Goal: Task Accomplishment & Management: Use online tool/utility

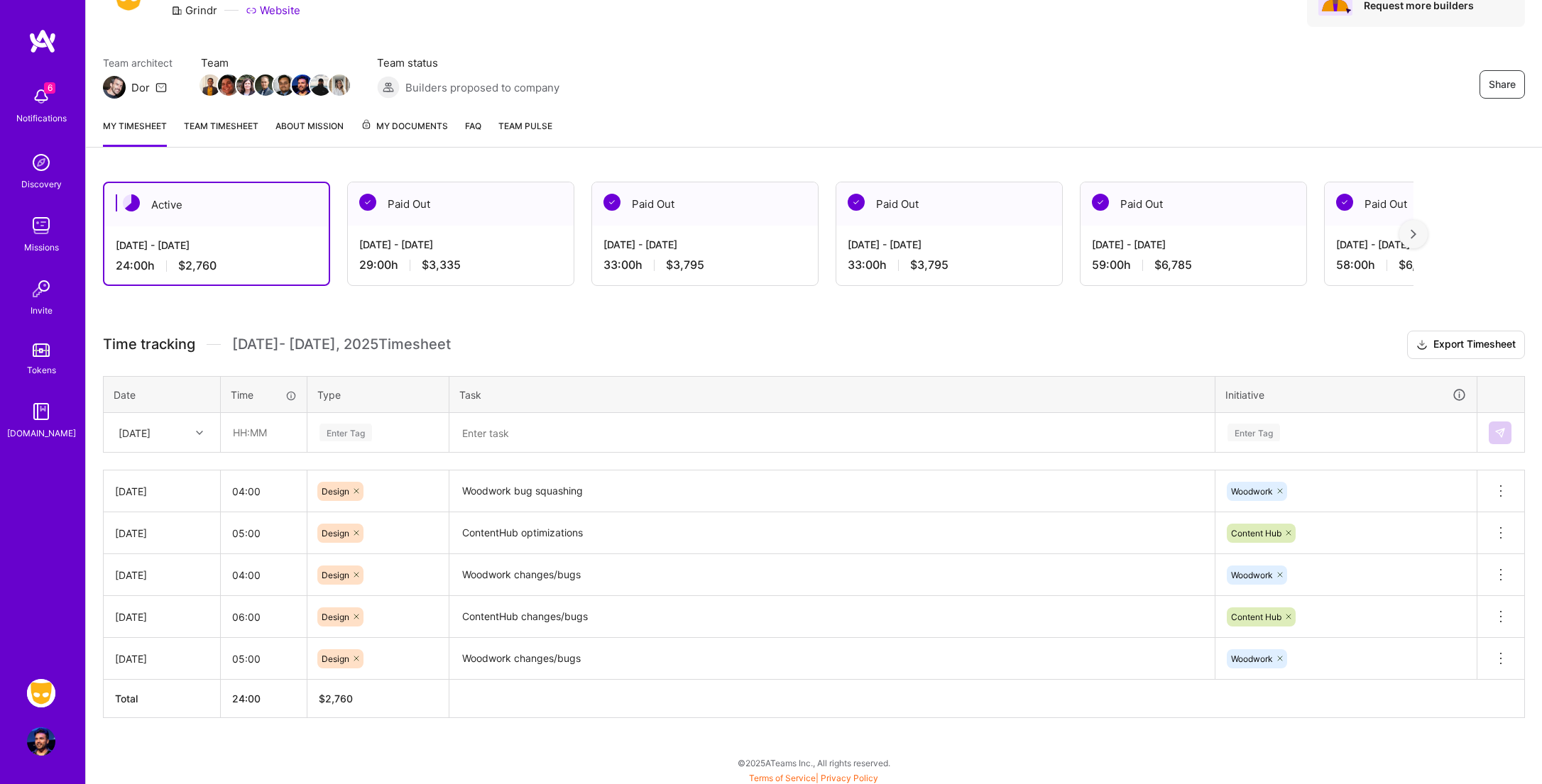
scroll to position [83, 0]
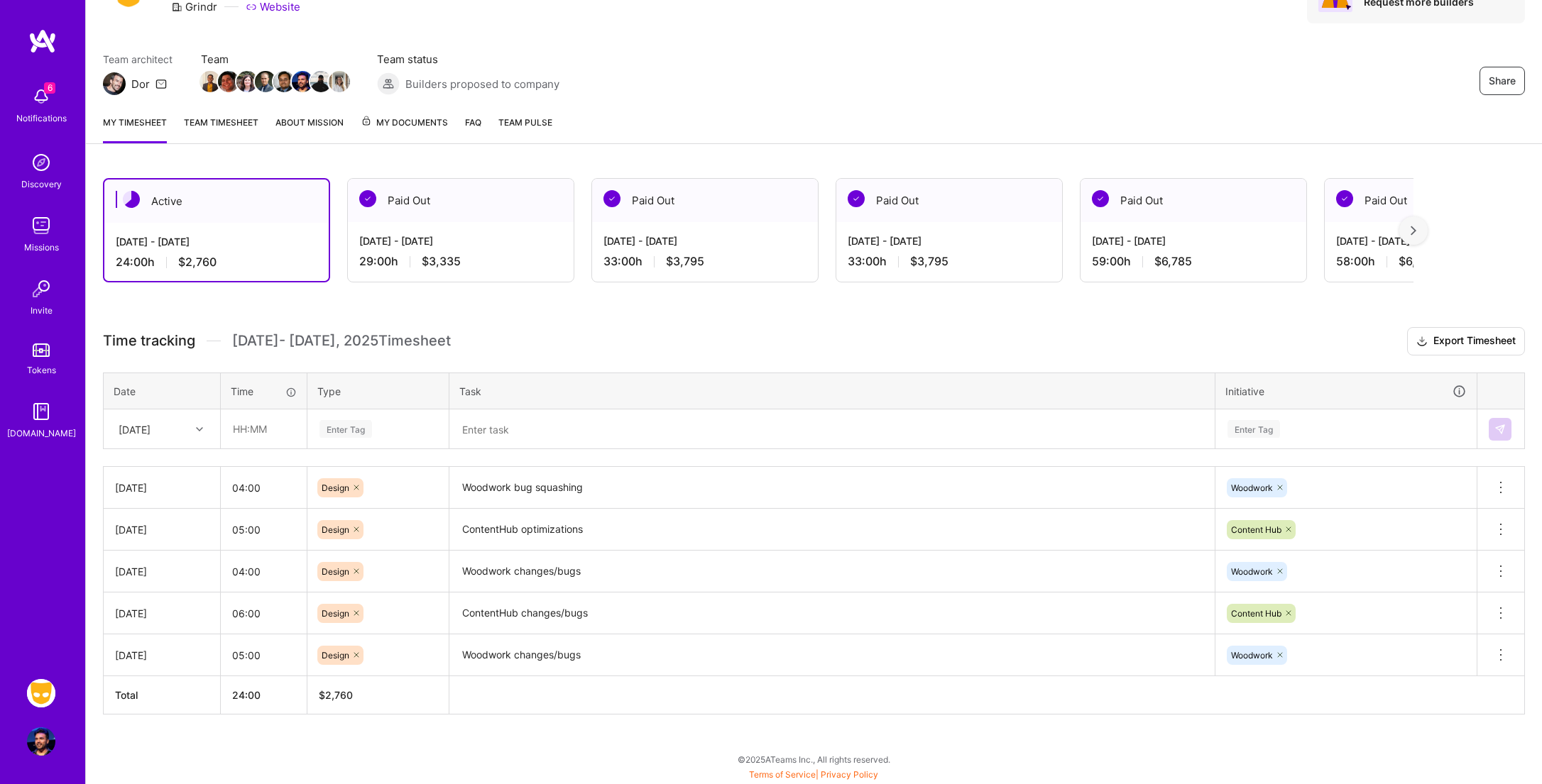
click at [203, 432] on div at bounding box center [201, 429] width 22 height 19
click at [172, 624] on div "[DATE]" at bounding box center [161, 624] width 115 height 26
click at [244, 441] on input "text" at bounding box center [264, 429] width 85 height 38
type input "06:00"
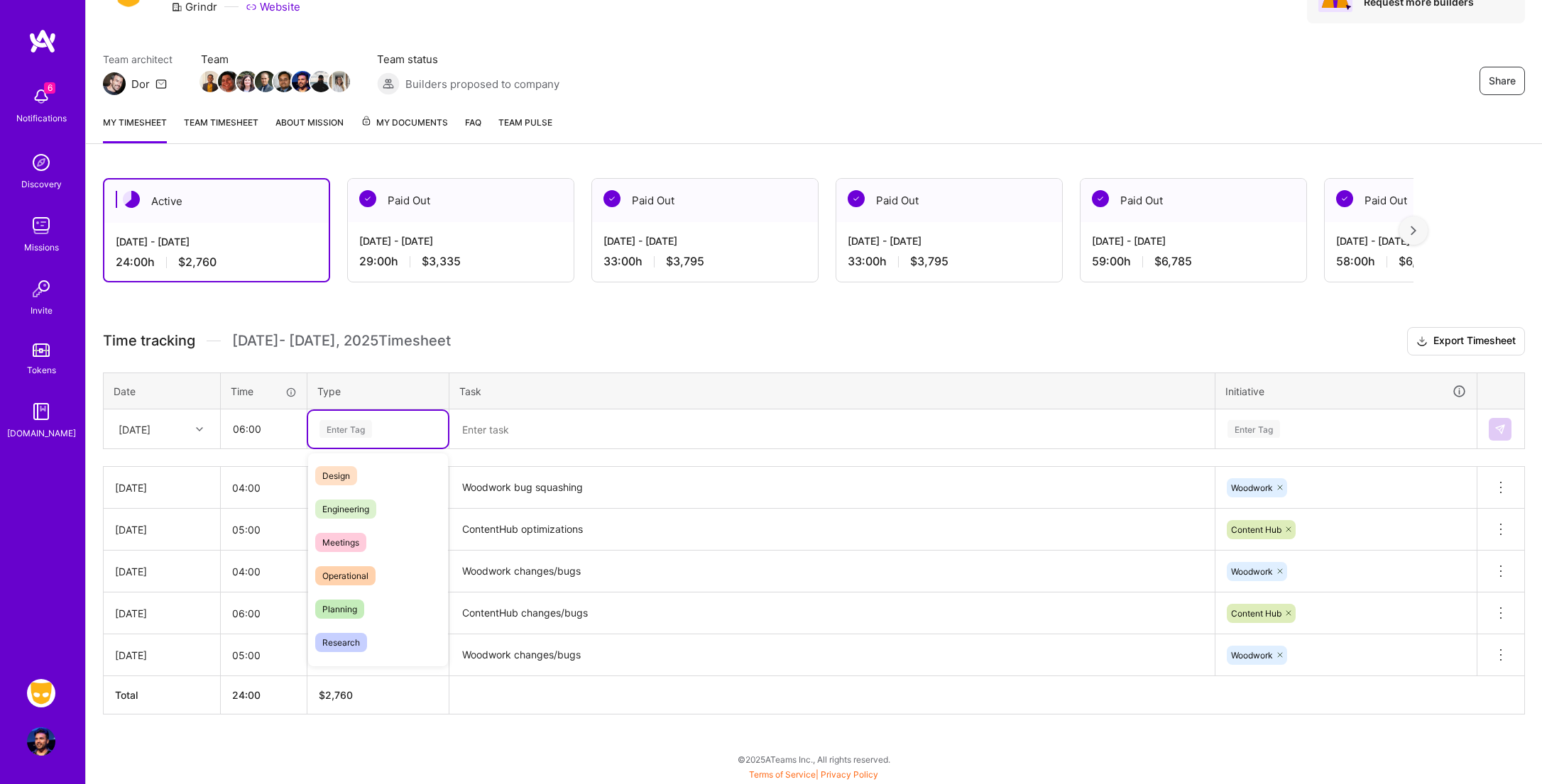
click at [366, 424] on div "Enter Tag" at bounding box center [346, 429] width 52 height 22
click at [361, 469] on div "Design" at bounding box center [377, 475] width 140 height 33
click at [532, 430] on textarea at bounding box center [832, 429] width 762 height 37
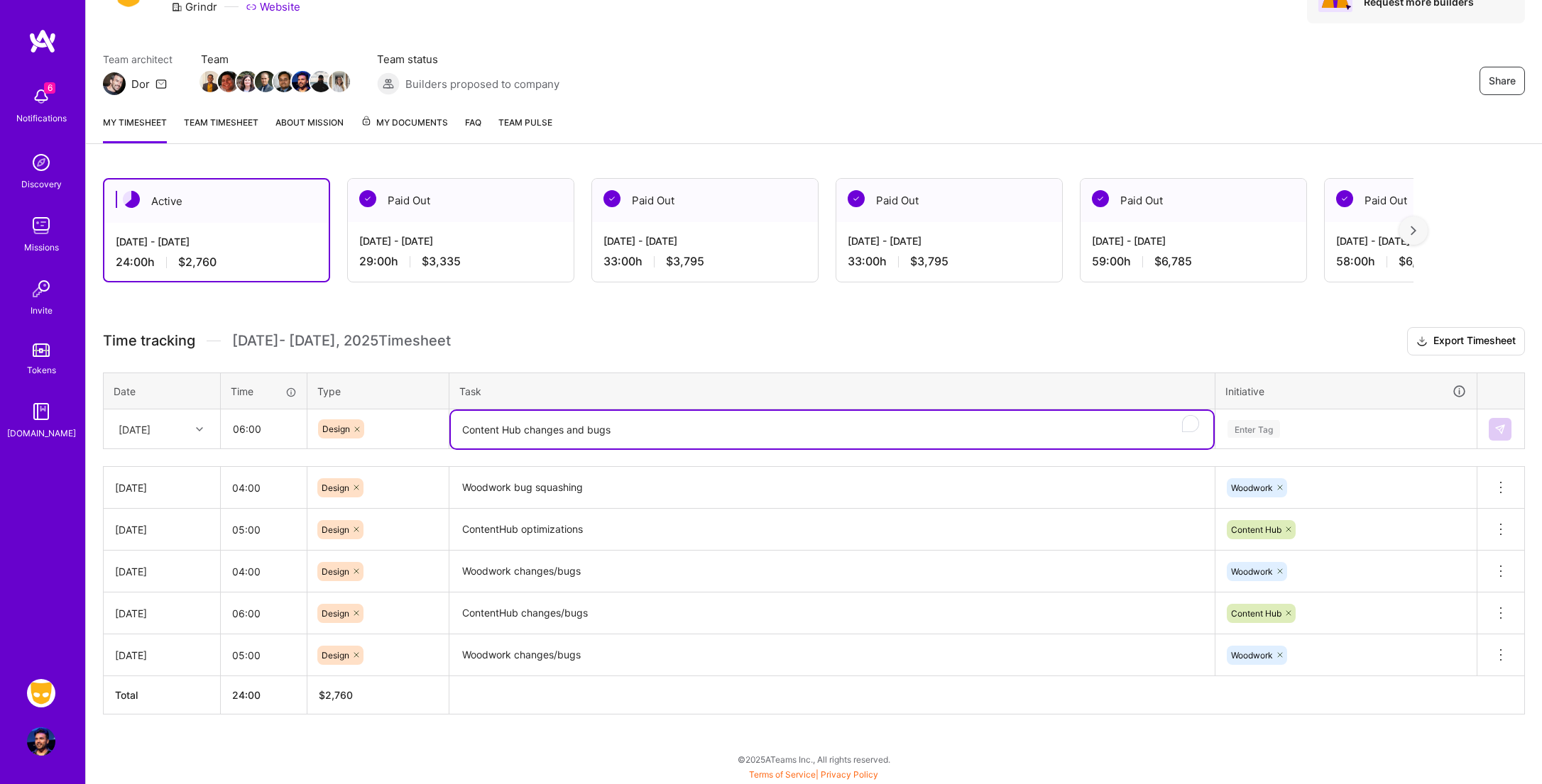
type textarea "Content Hub changes and bugs"
click at [1332, 430] on div "Enter Tag" at bounding box center [1345, 429] width 240 height 18
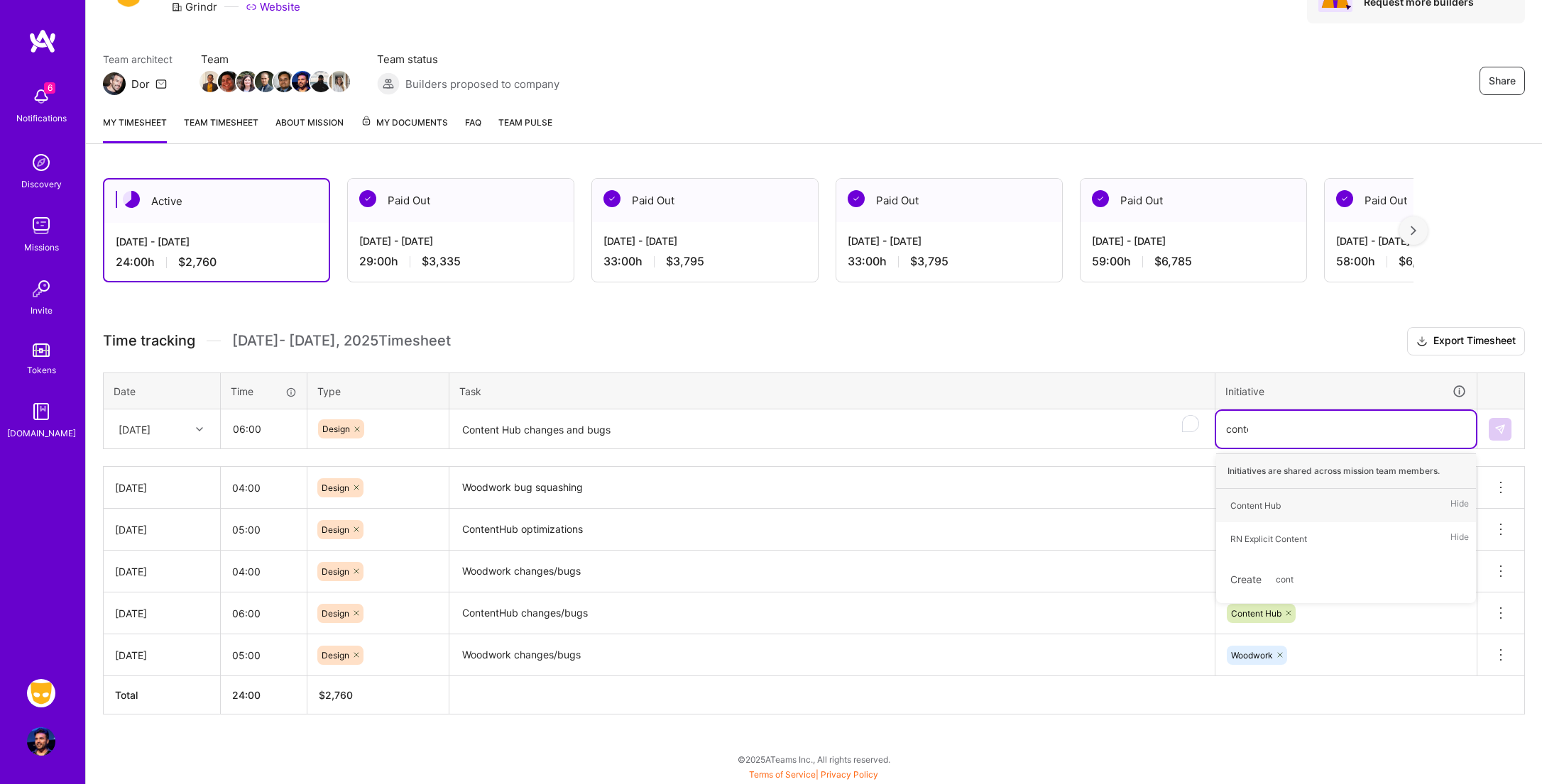
type input "content"
click at [1284, 503] on span "Content Hub" at bounding box center [1256, 505] width 65 height 19
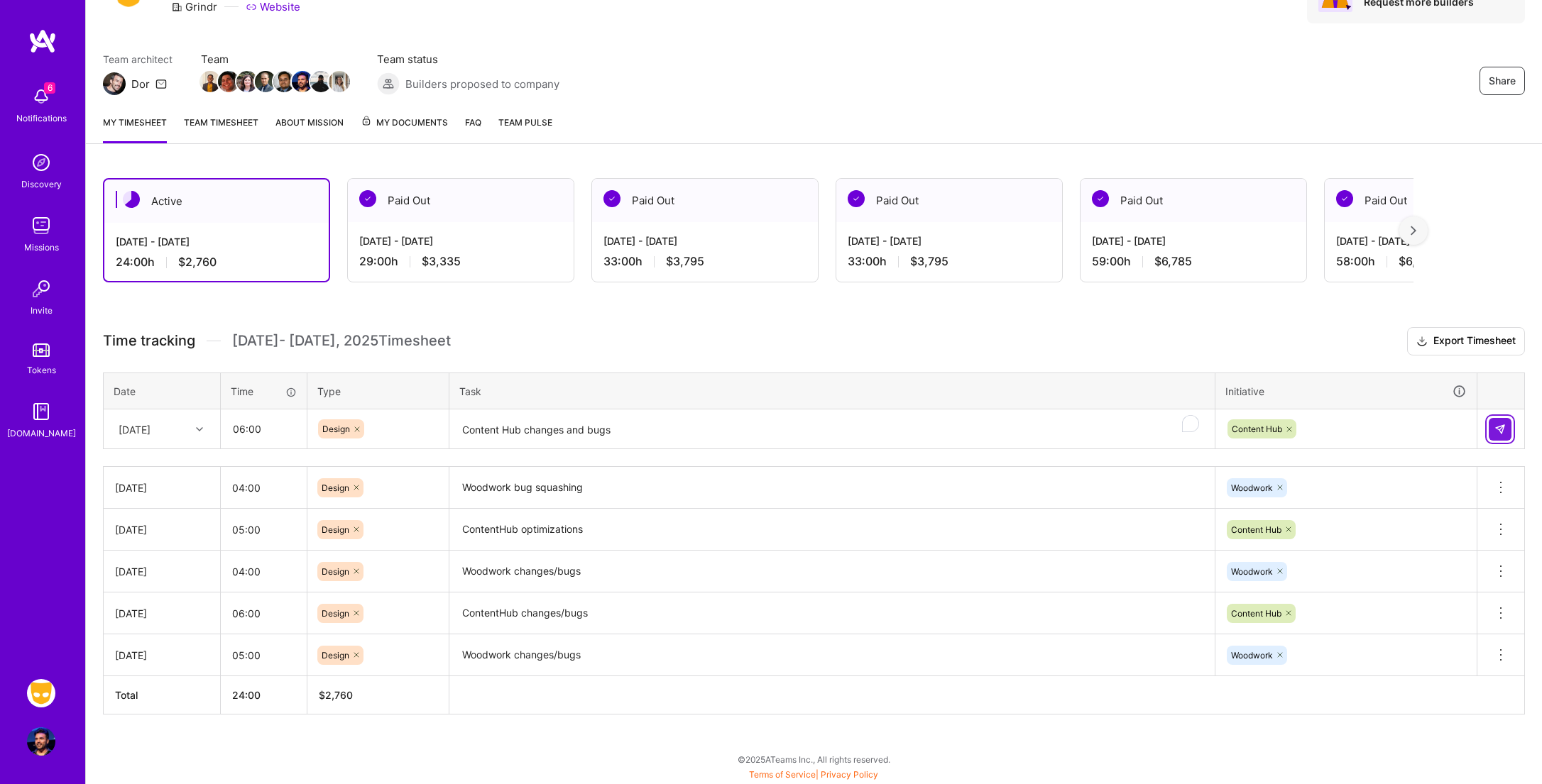
click at [1494, 427] on img at bounding box center [1500, 429] width 12 height 12
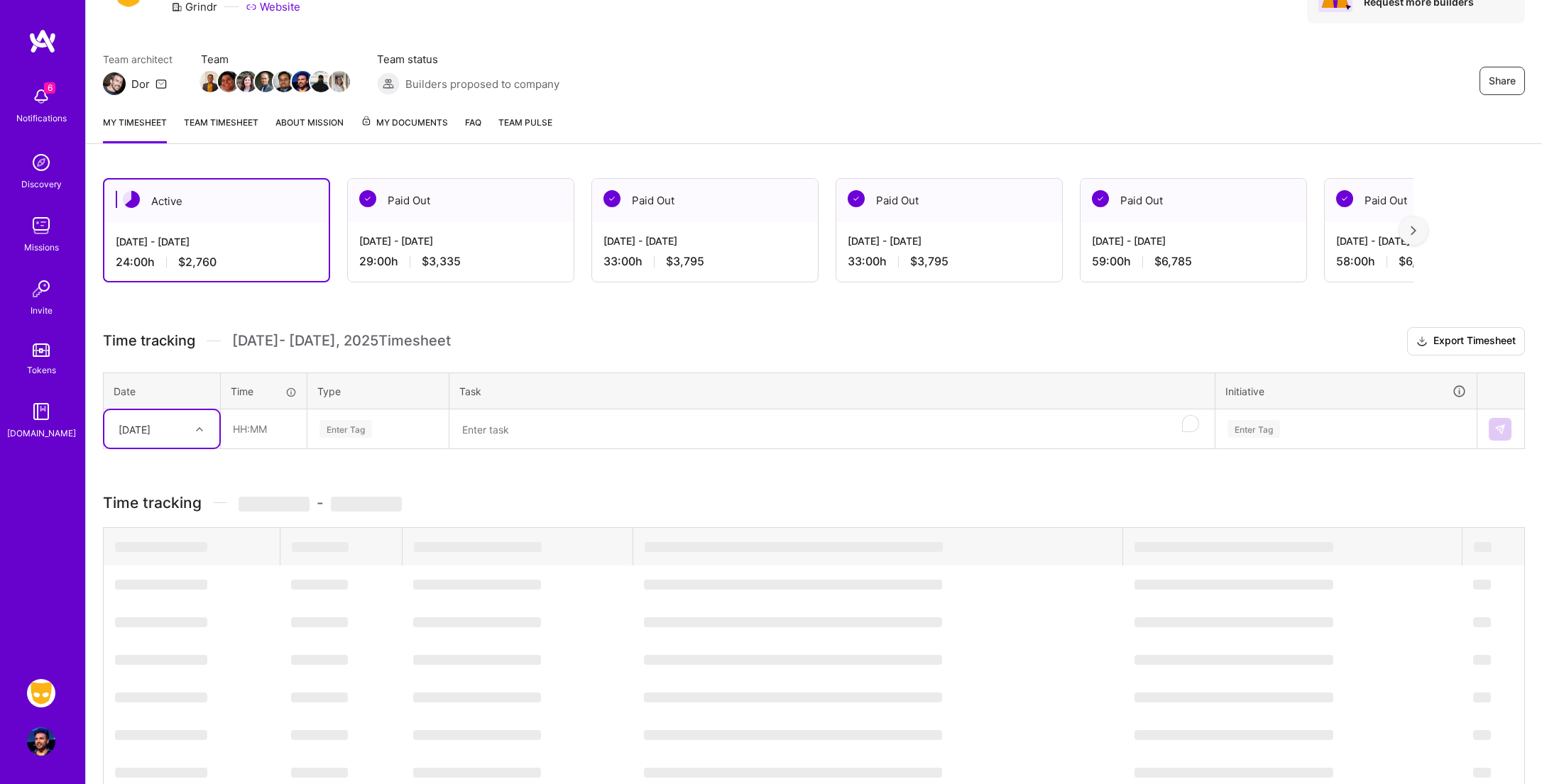
click at [150, 432] on div "[DATE]" at bounding box center [134, 429] width 32 height 15
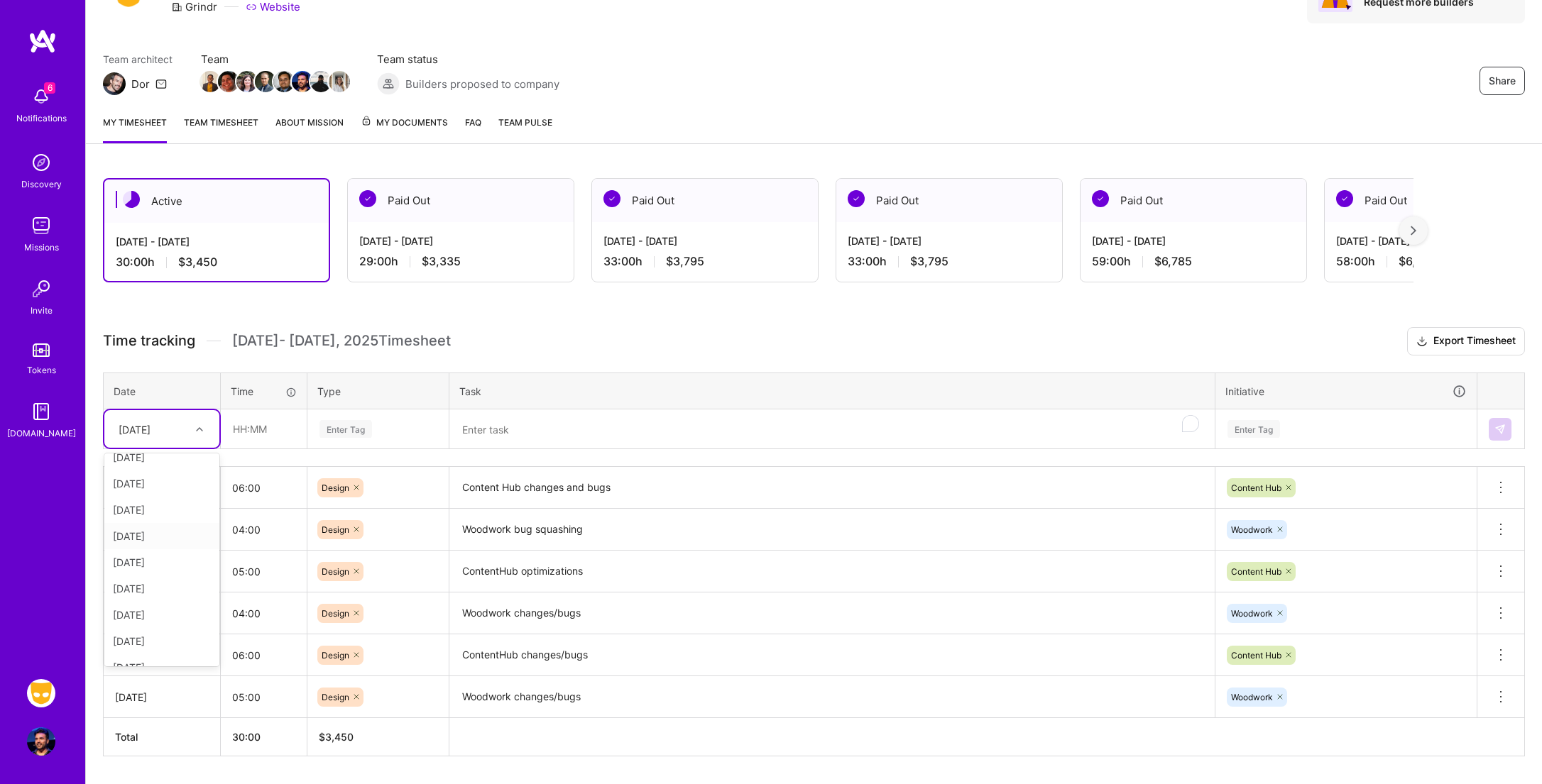
scroll to position [102, 0]
click at [168, 603] on div "[DATE]" at bounding box center [161, 604] width 115 height 26
click at [261, 426] on input "text" at bounding box center [264, 429] width 85 height 38
type input "04:00"
click at [405, 437] on div "Enter Tag" at bounding box center [378, 429] width 120 height 18
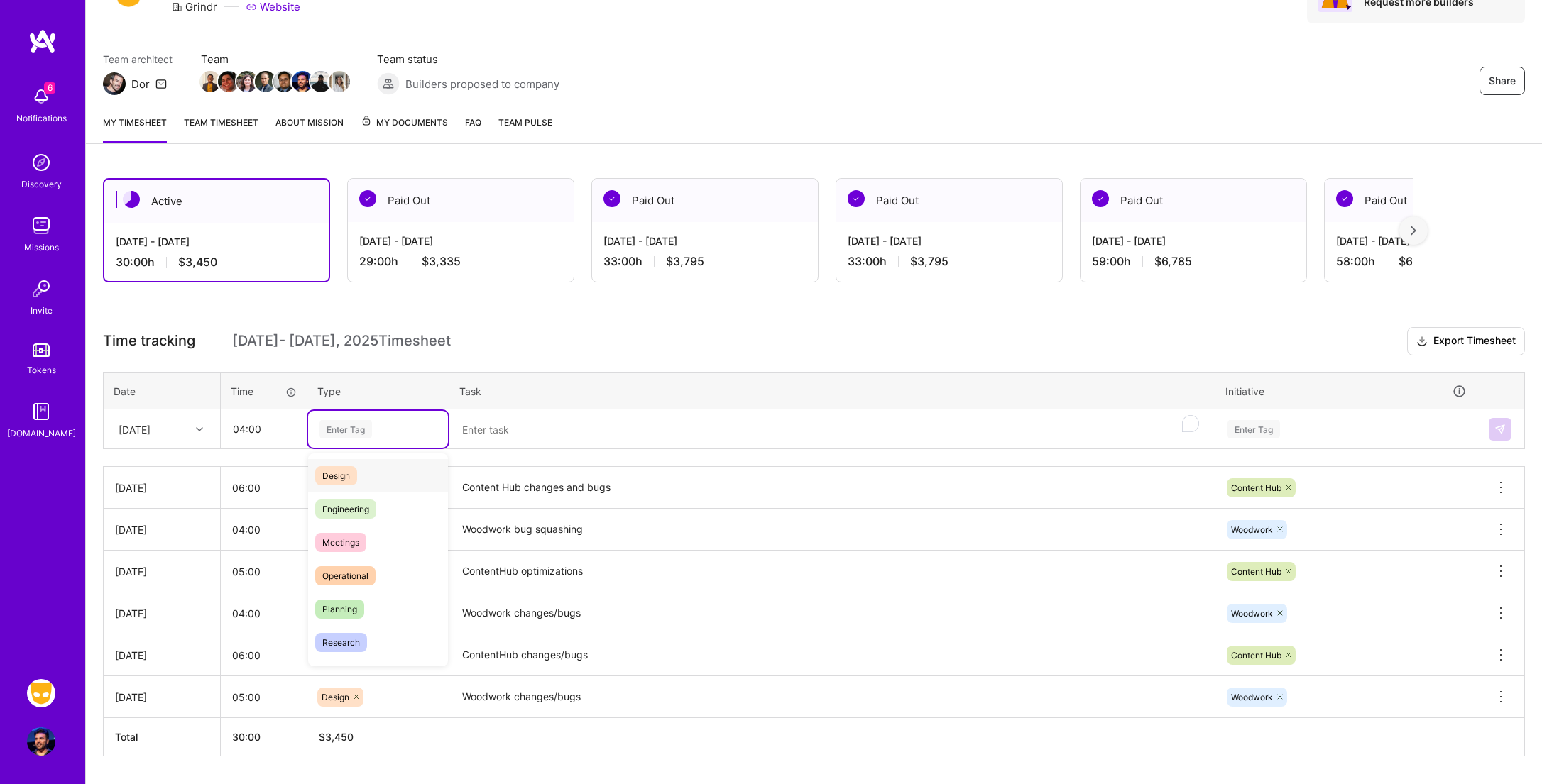
click at [390, 476] on div "Design" at bounding box center [377, 475] width 140 height 33
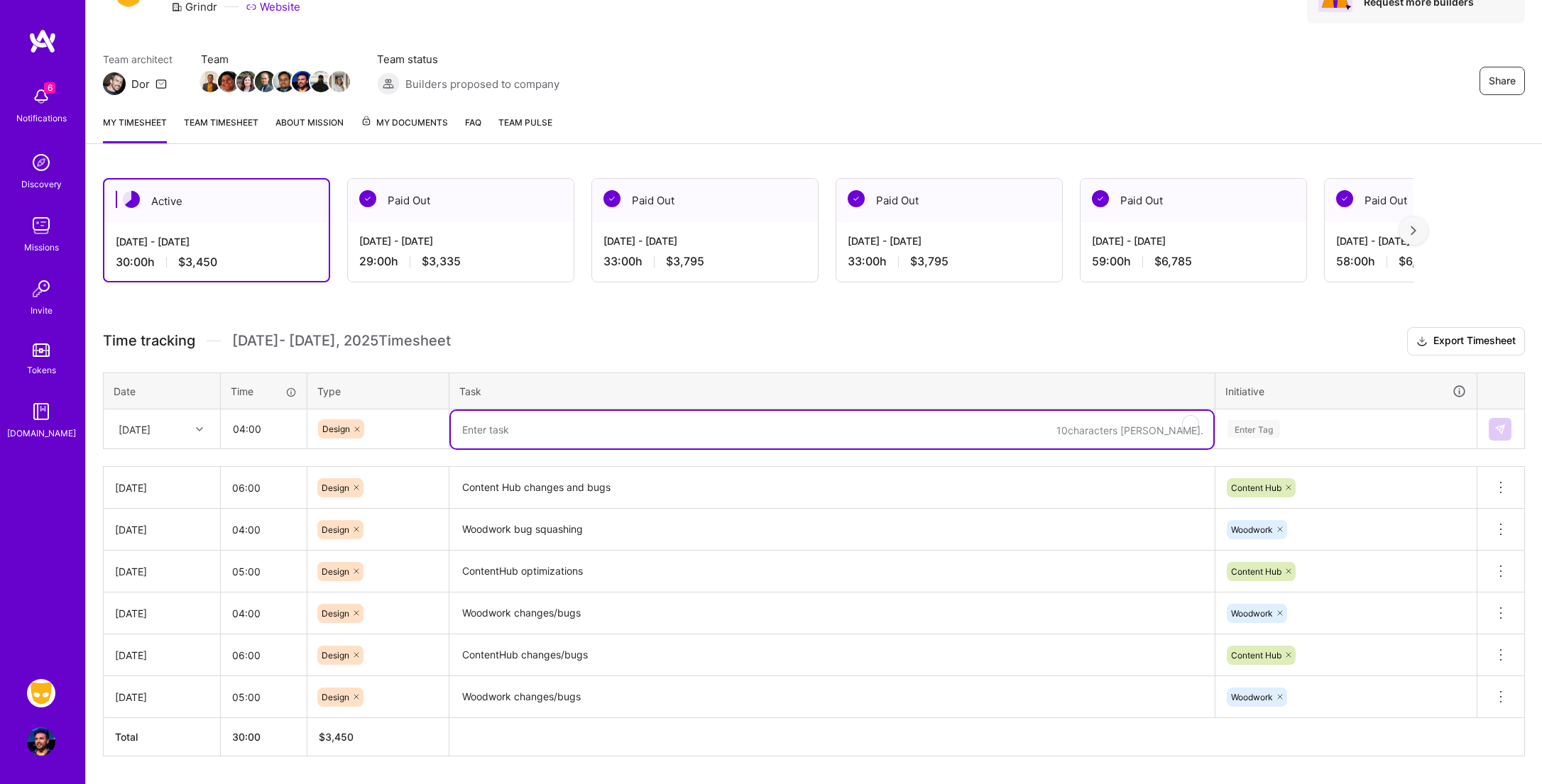
click at [561, 432] on textarea "To enrich screen reader interactions, please activate Accessibility in Grammarl…" at bounding box center [832, 429] width 762 height 38
type textarea "Woodwork bug squashing"
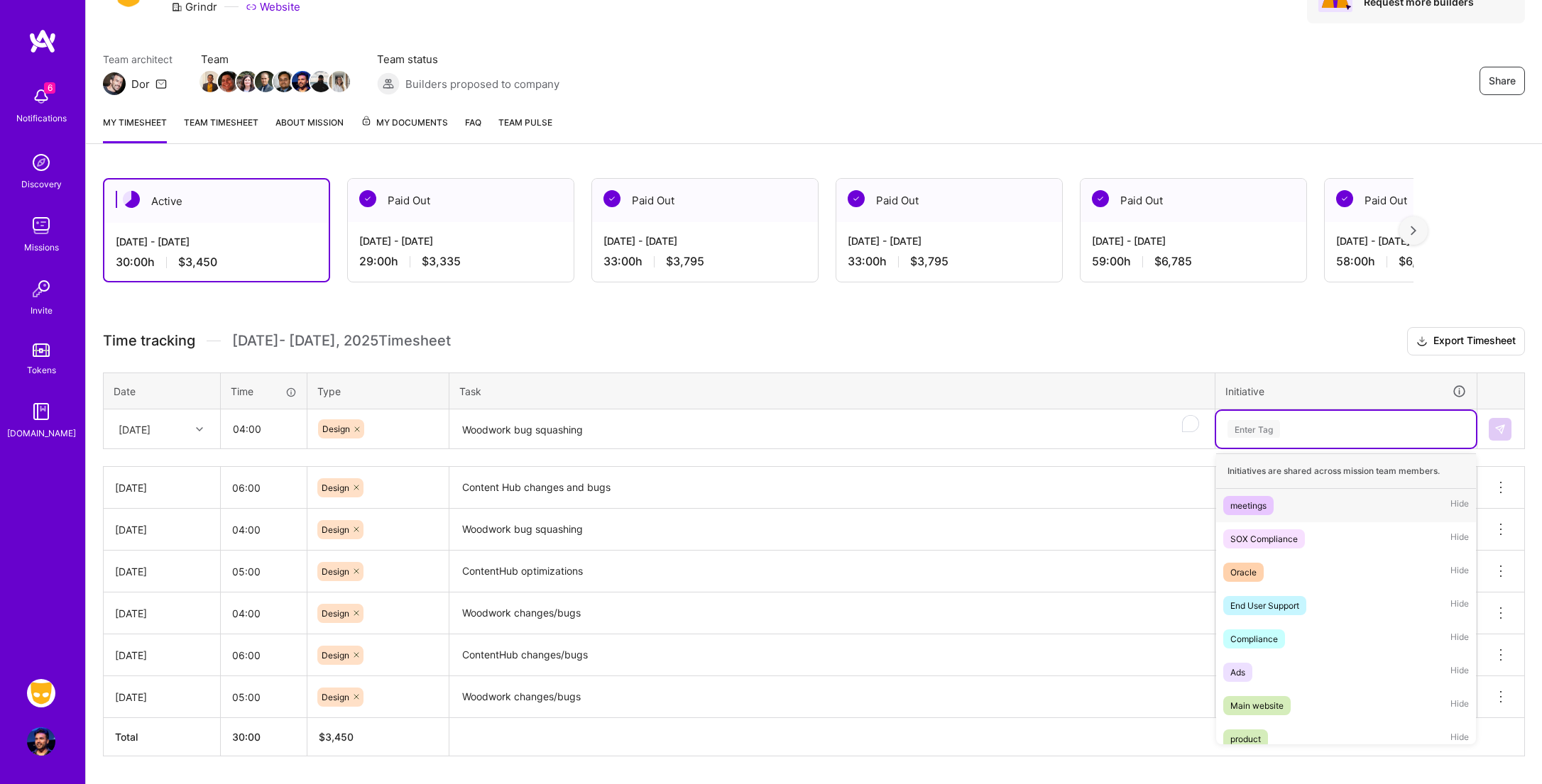
click at [1309, 419] on div "Enter Tag" at bounding box center [1346, 429] width 260 height 37
type input "wood"
click at [1243, 496] on span "Woodwork" at bounding box center [1251, 505] width 56 height 19
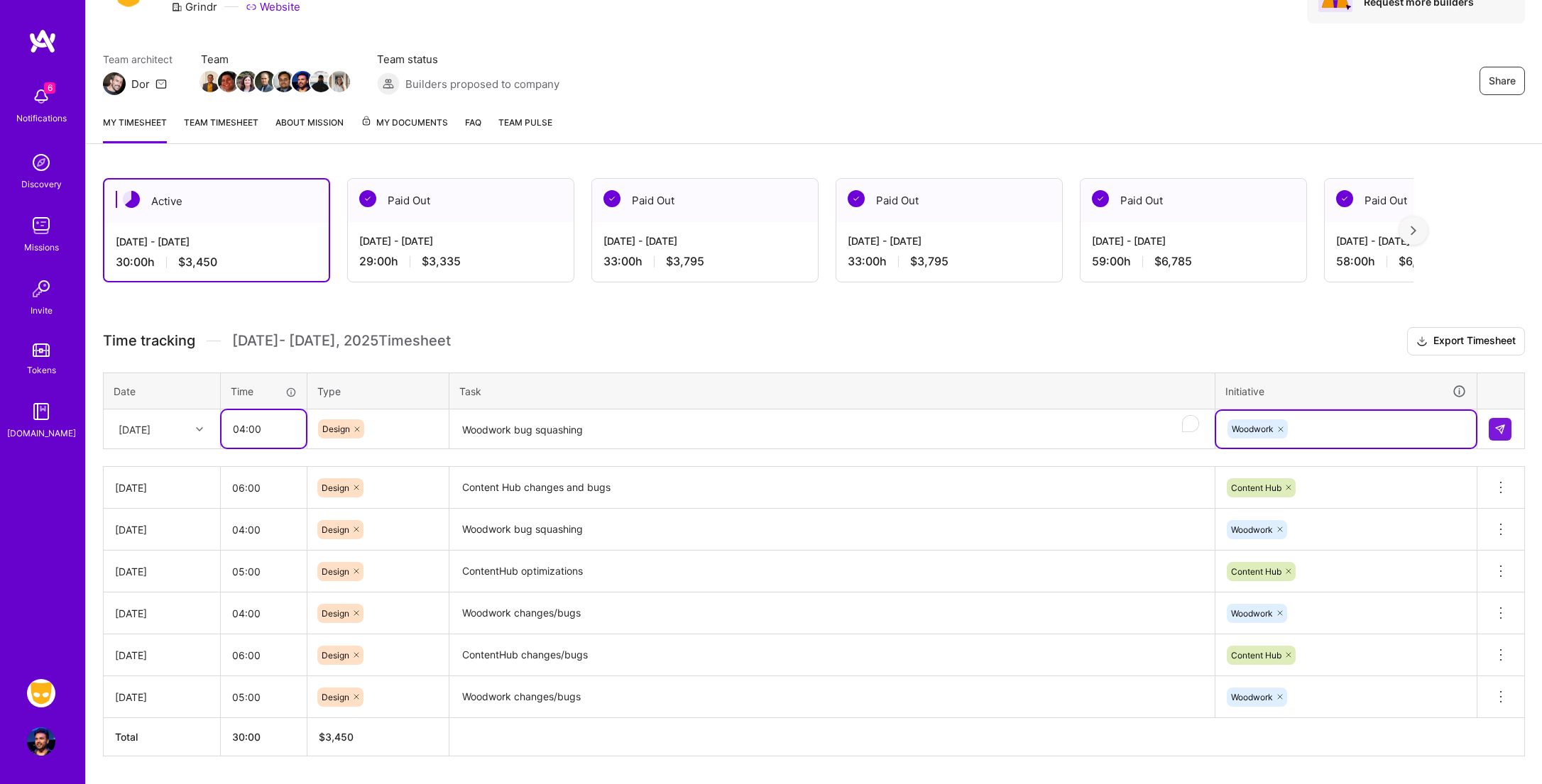
click at [242, 429] on input "04:00" at bounding box center [264, 429] width 85 height 38
click at [238, 429] on input "04:00" at bounding box center [264, 429] width 85 height 38
type input "05:00"
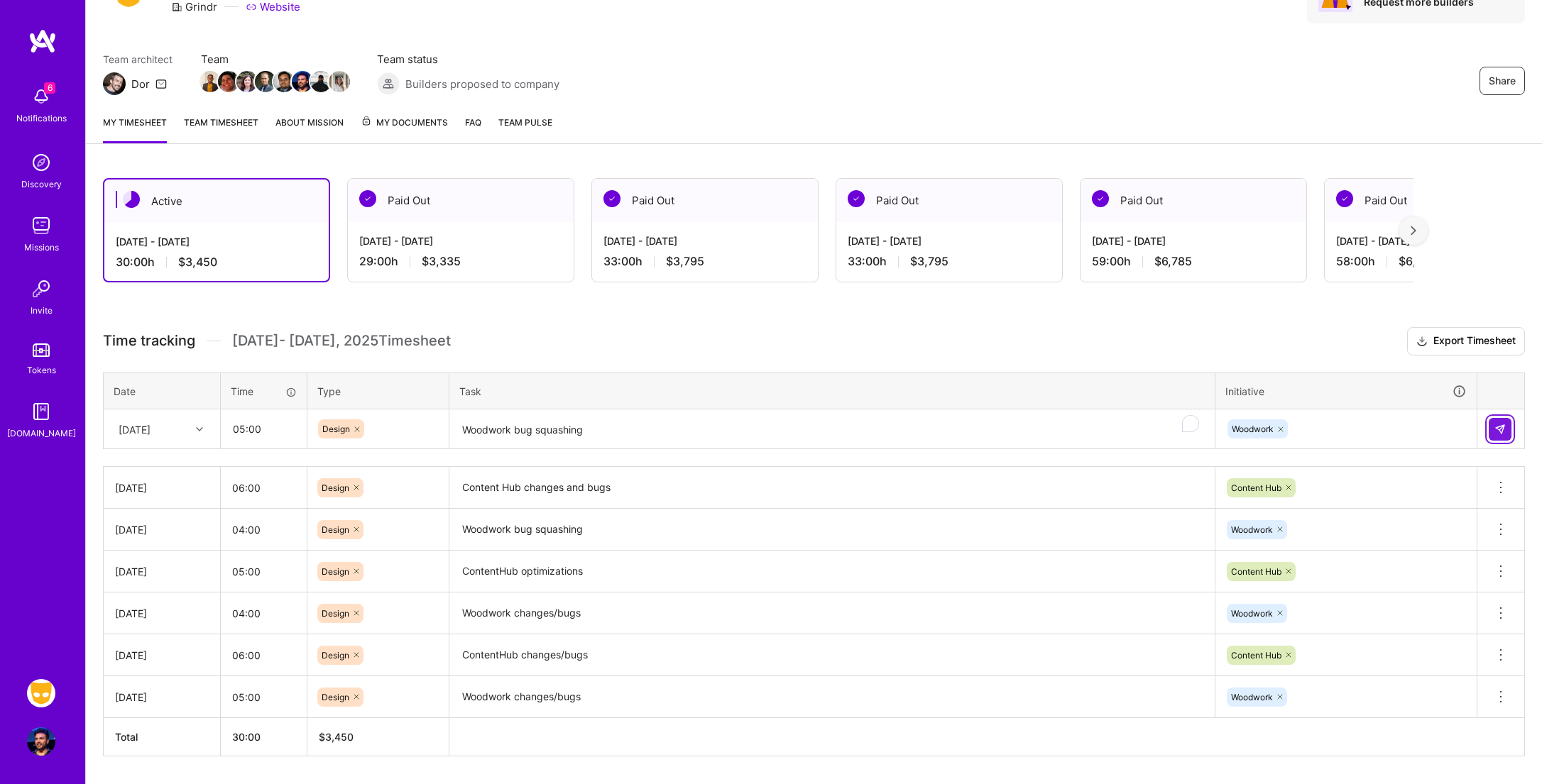
click at [1502, 432] on img at bounding box center [1500, 429] width 12 height 12
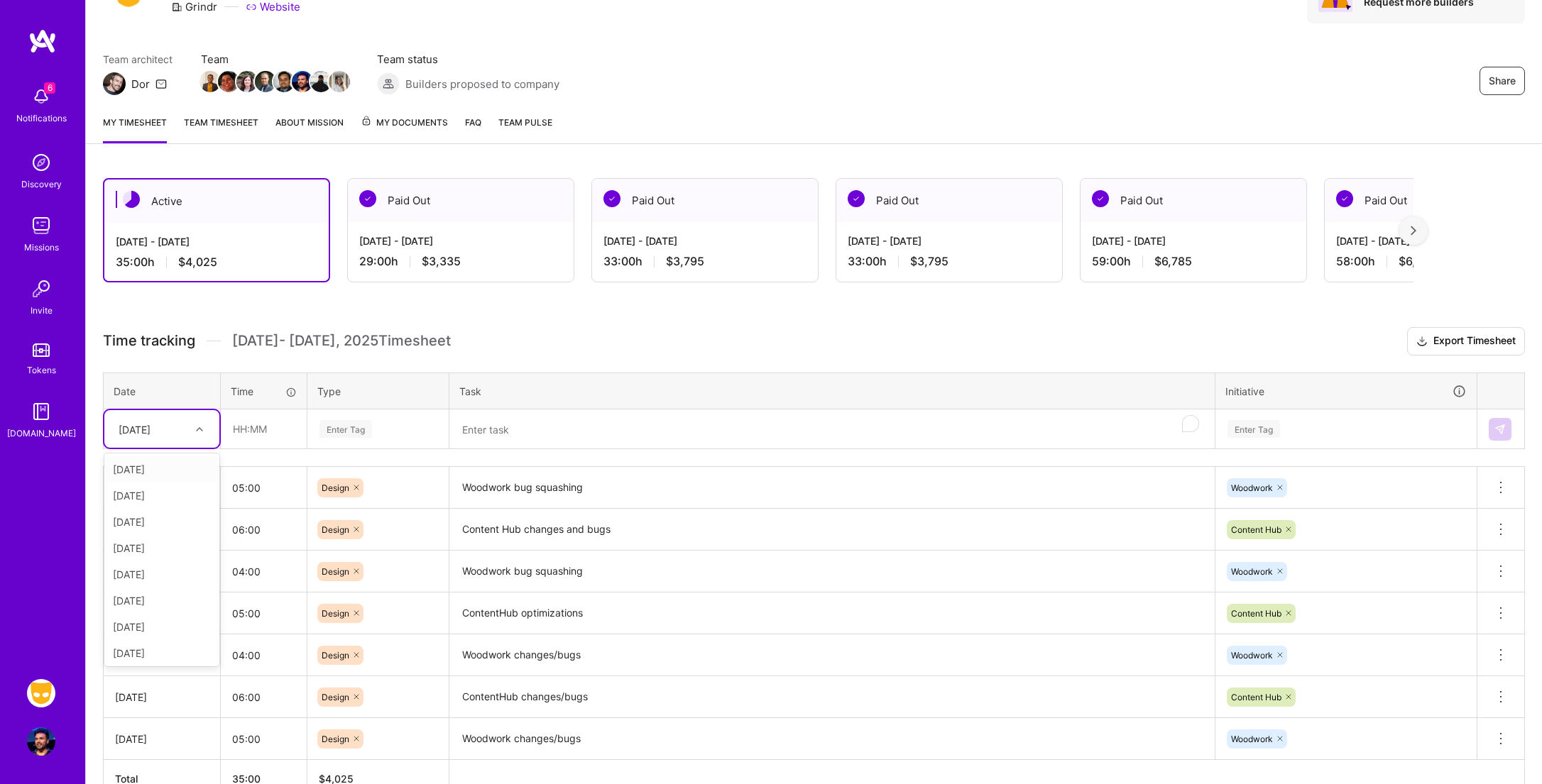
click at [198, 434] on div at bounding box center [201, 429] width 22 height 19
click at [173, 598] on div "[DATE]" at bounding box center [161, 597] width 115 height 26
click at [263, 430] on input "text" at bounding box center [264, 429] width 85 height 38
type input "06:00"
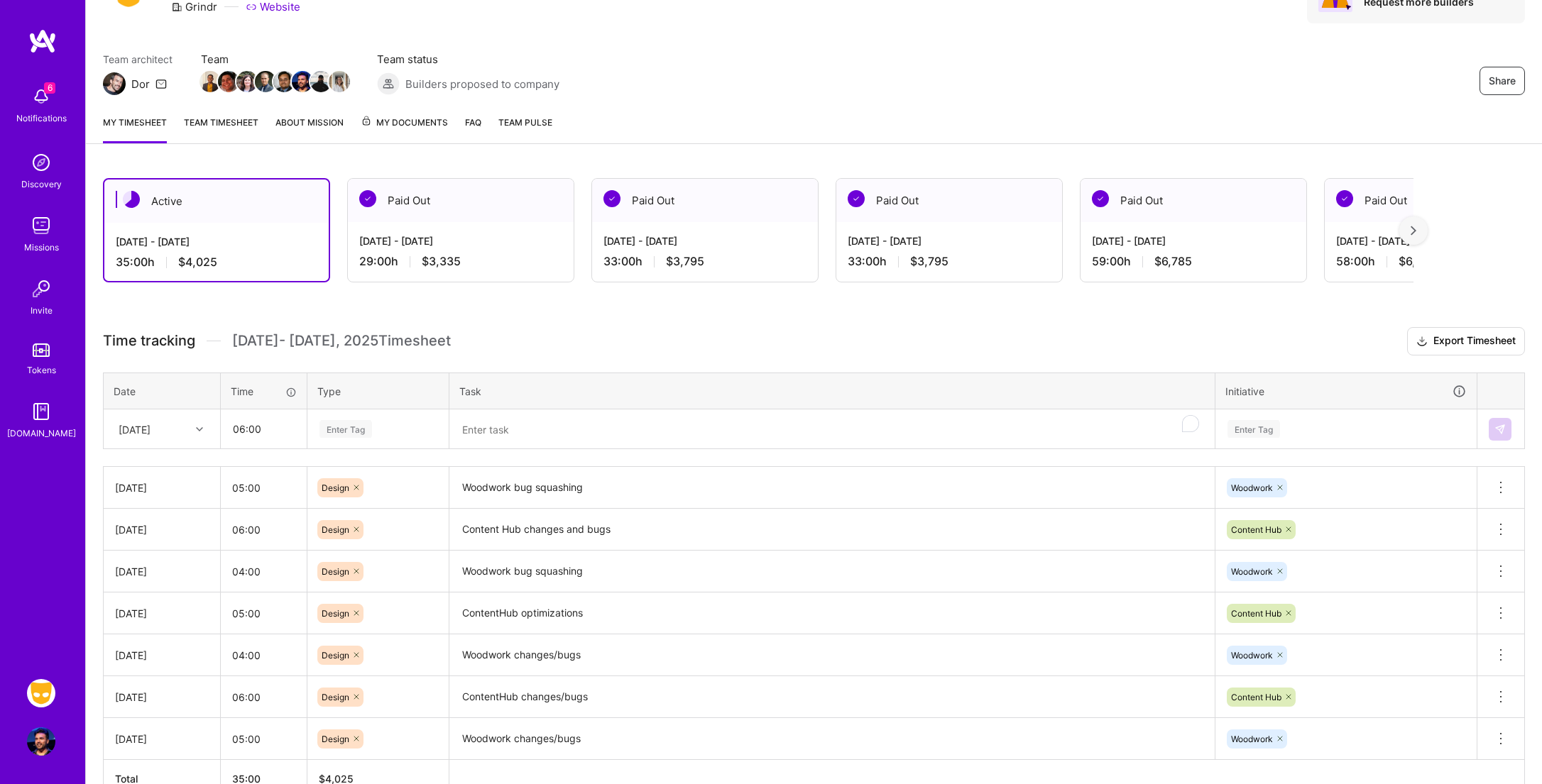
click at [357, 434] on div "Enter Tag" at bounding box center [346, 429] width 52 height 22
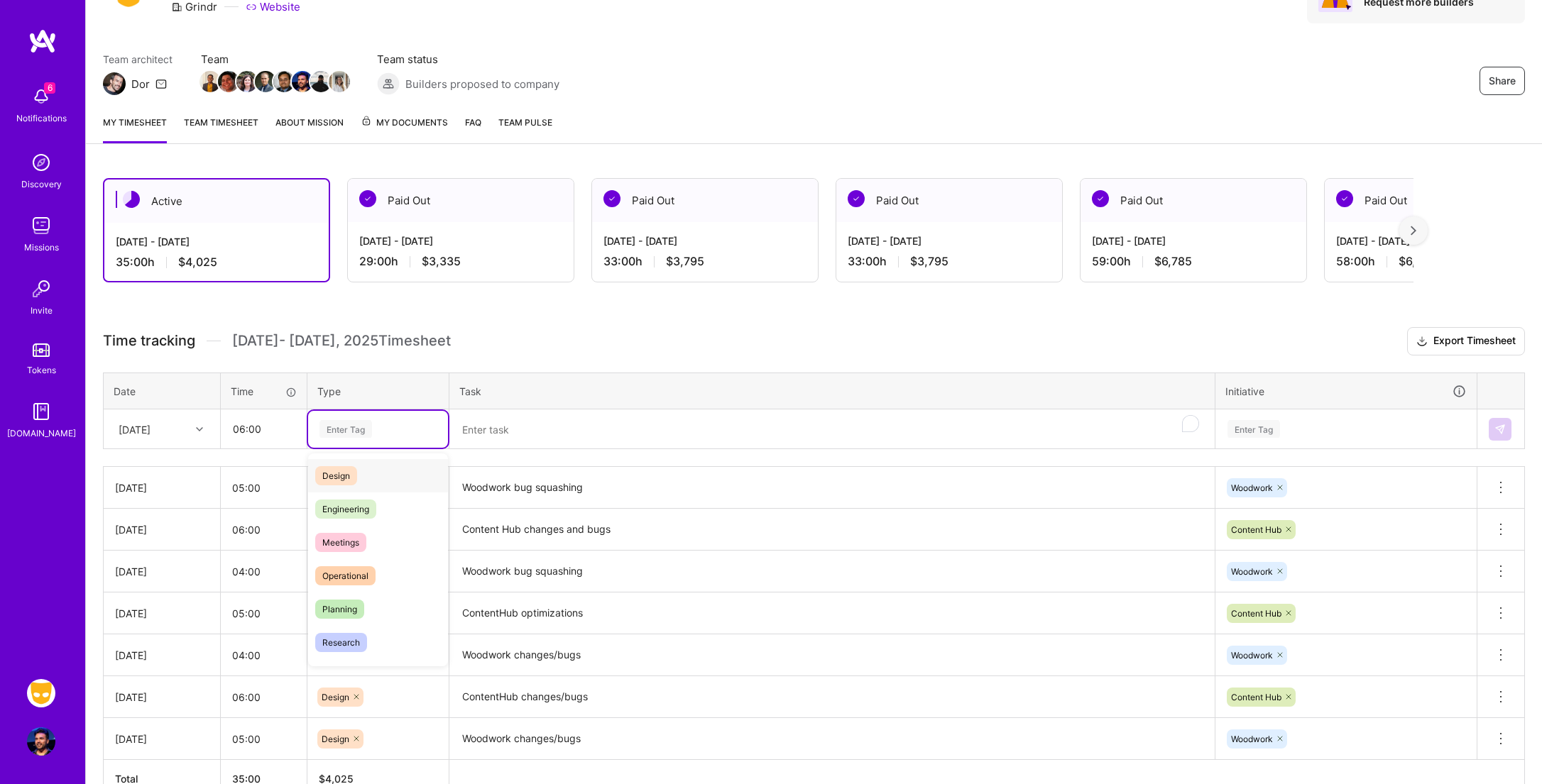
click at [369, 476] on div "Design" at bounding box center [377, 475] width 140 height 33
click at [556, 426] on textarea "To enrich screen reader interactions, please activate Accessibility in Grammarl…" at bounding box center [832, 429] width 762 height 38
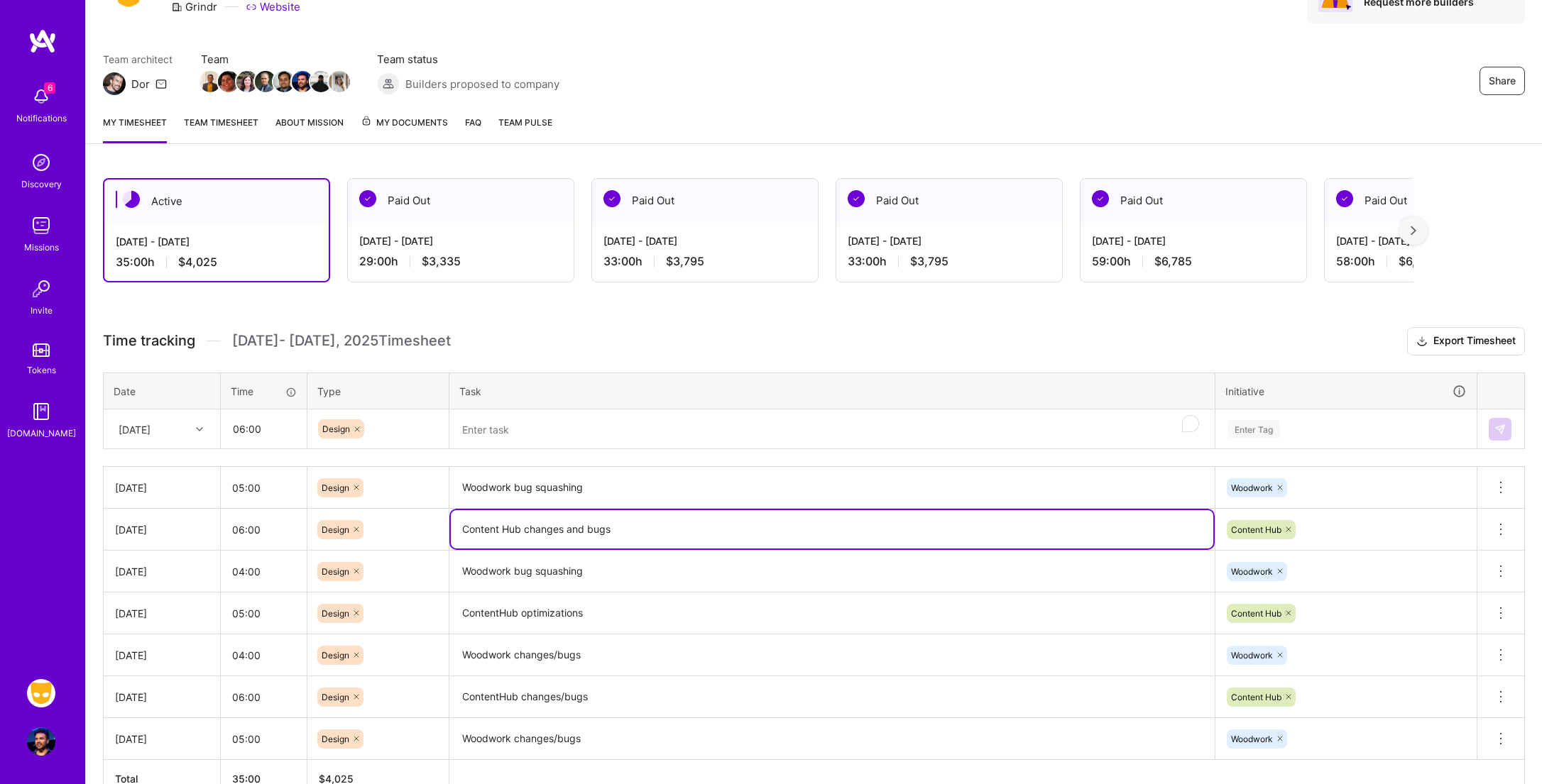
drag, startPoint x: 616, startPoint y: 527, endPoint x: 461, endPoint y: 530, distance: 155.0
click at [461, 530] on textarea "Content Hub changes and bugs" at bounding box center [832, 530] width 762 height 39
click at [555, 429] on textarea "To enrich screen reader interactions, please activate Accessibility in Grammarl…" at bounding box center [832, 429] width 762 height 38
paste textarea "Content Hub changes and bugs"
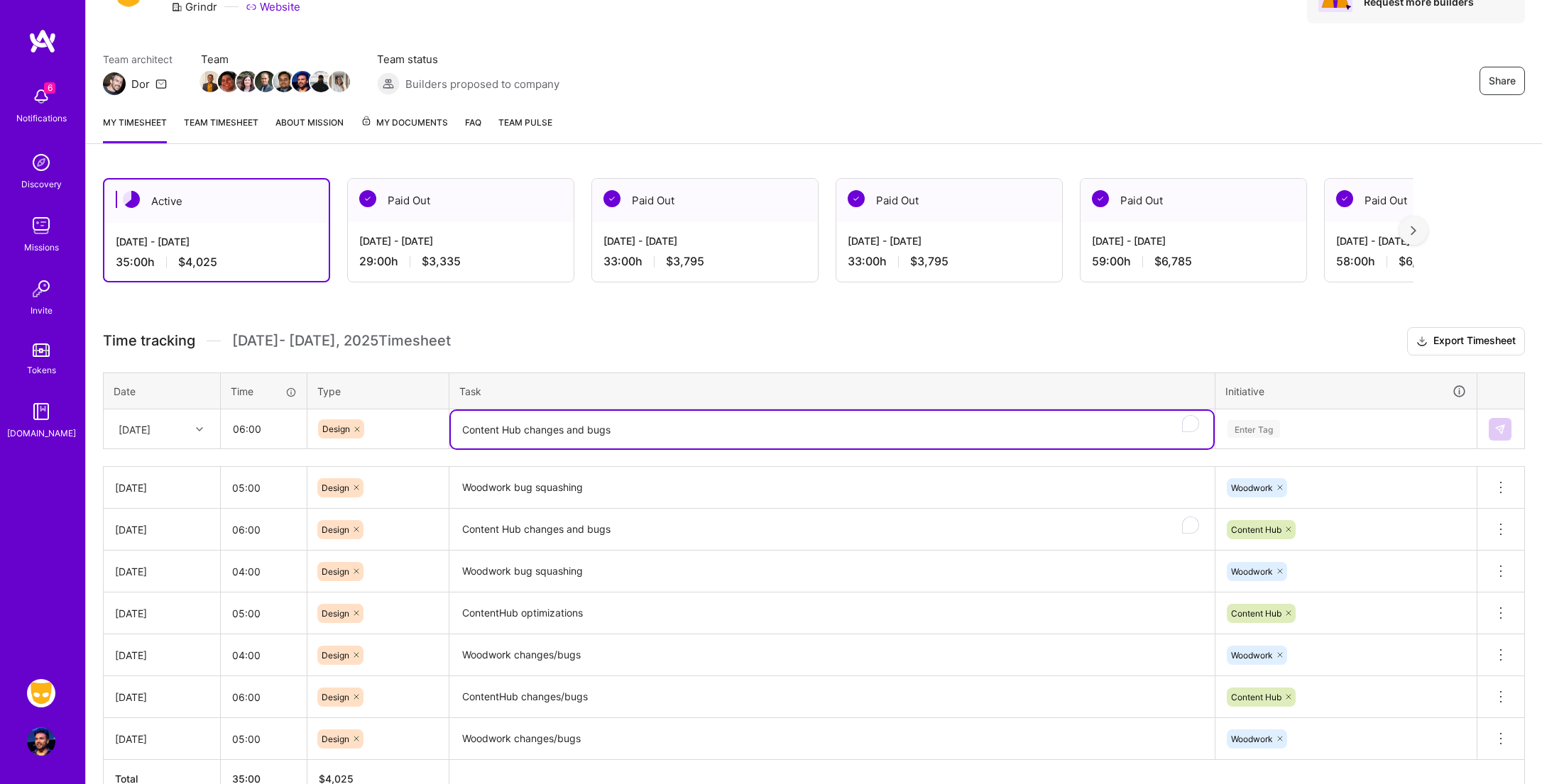
type textarea "Content Hub changes and bugs"
click at [1252, 439] on div "Enter Tag" at bounding box center [1346, 429] width 260 height 37
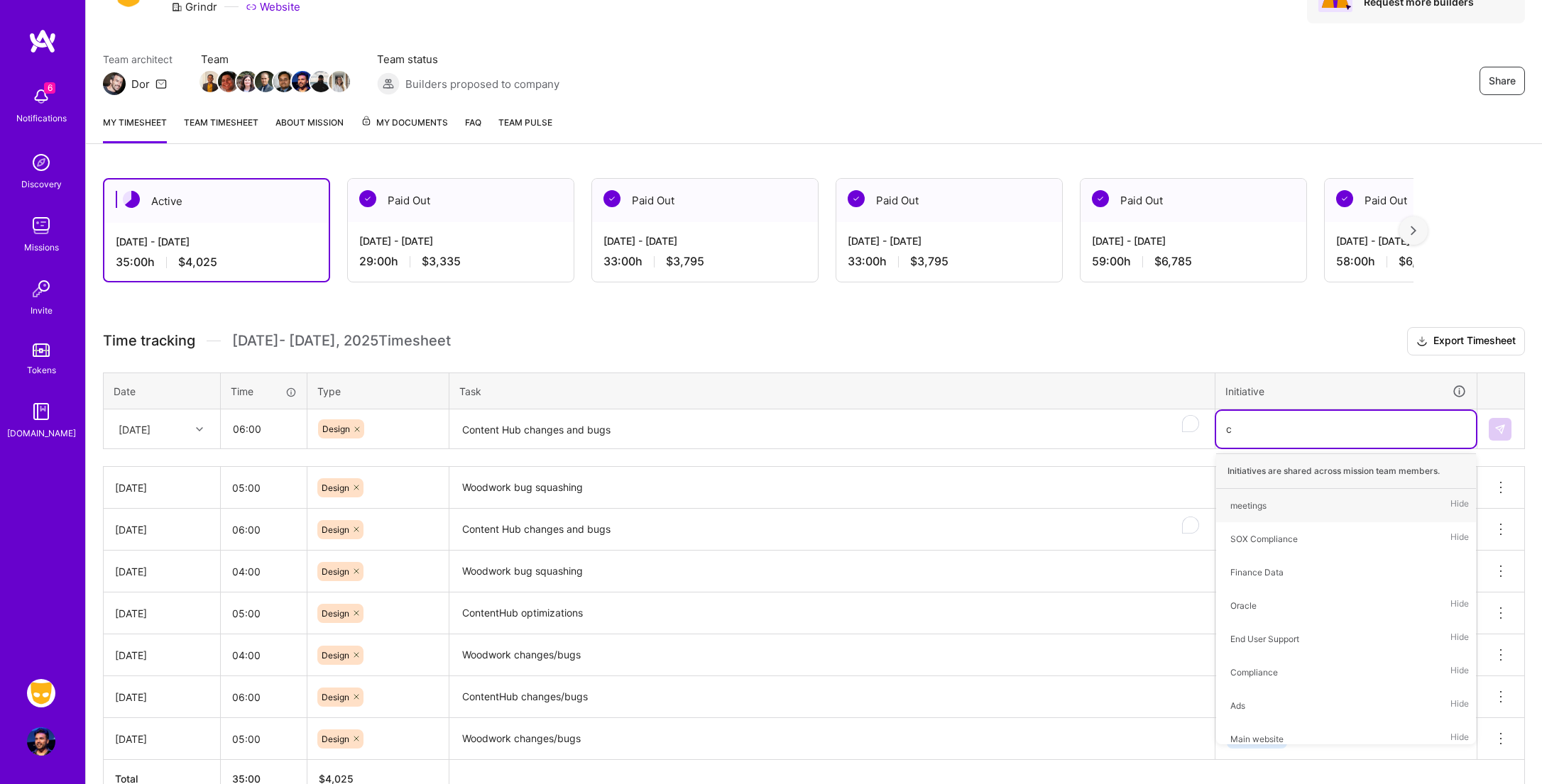
type input "co"
click at [1276, 571] on div "Content Hub" at bounding box center [1255, 572] width 50 height 15
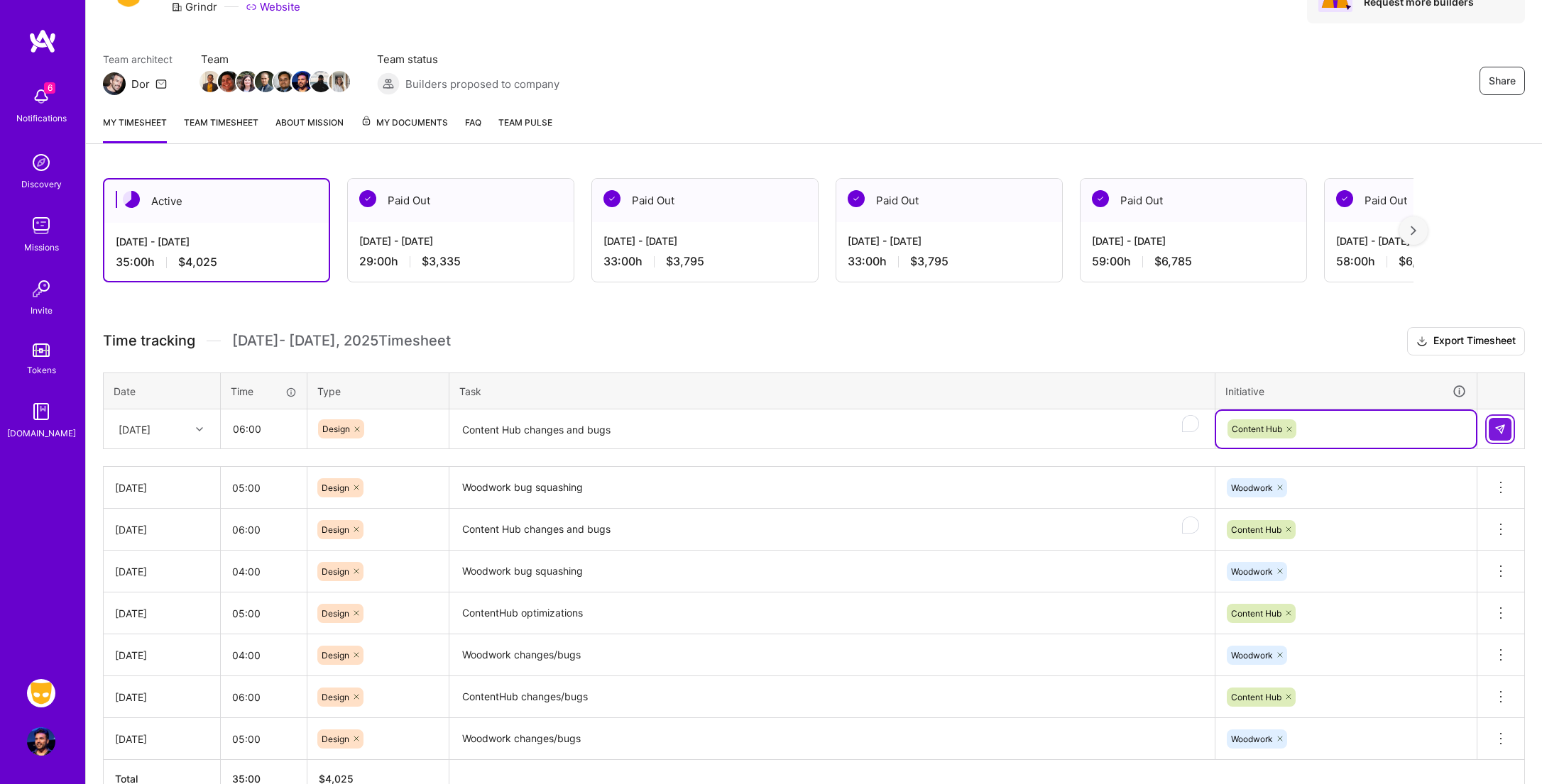
click at [1498, 434] on img at bounding box center [1500, 429] width 12 height 12
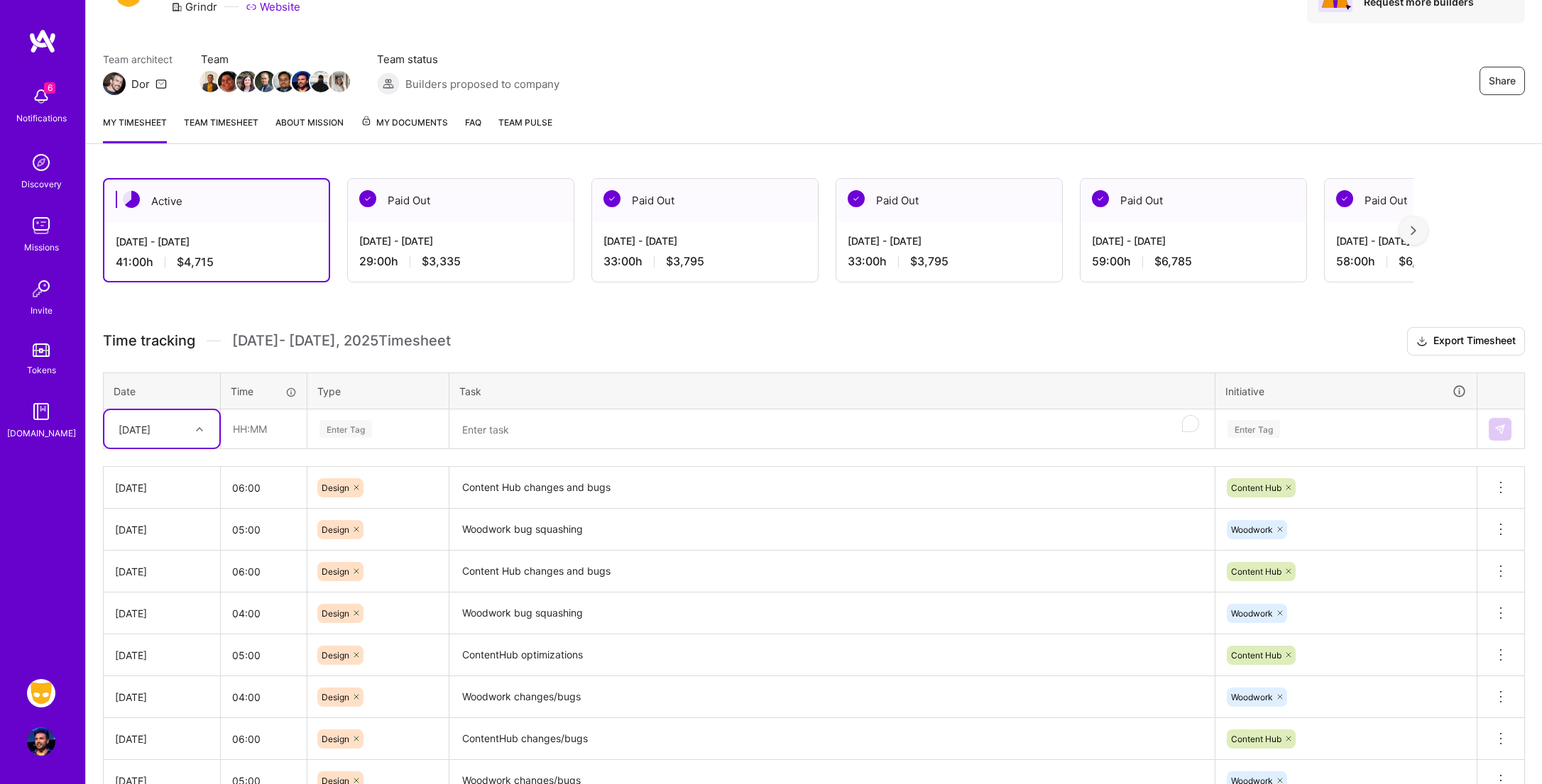
click at [207, 432] on div at bounding box center [201, 429] width 22 height 19
click at [164, 620] on div "[DATE]" at bounding box center [161, 624] width 115 height 26
click at [262, 433] on input "text" at bounding box center [264, 429] width 85 height 38
type input "04:00"
click at [361, 442] on div "Enter Tag" at bounding box center [377, 429] width 140 height 37
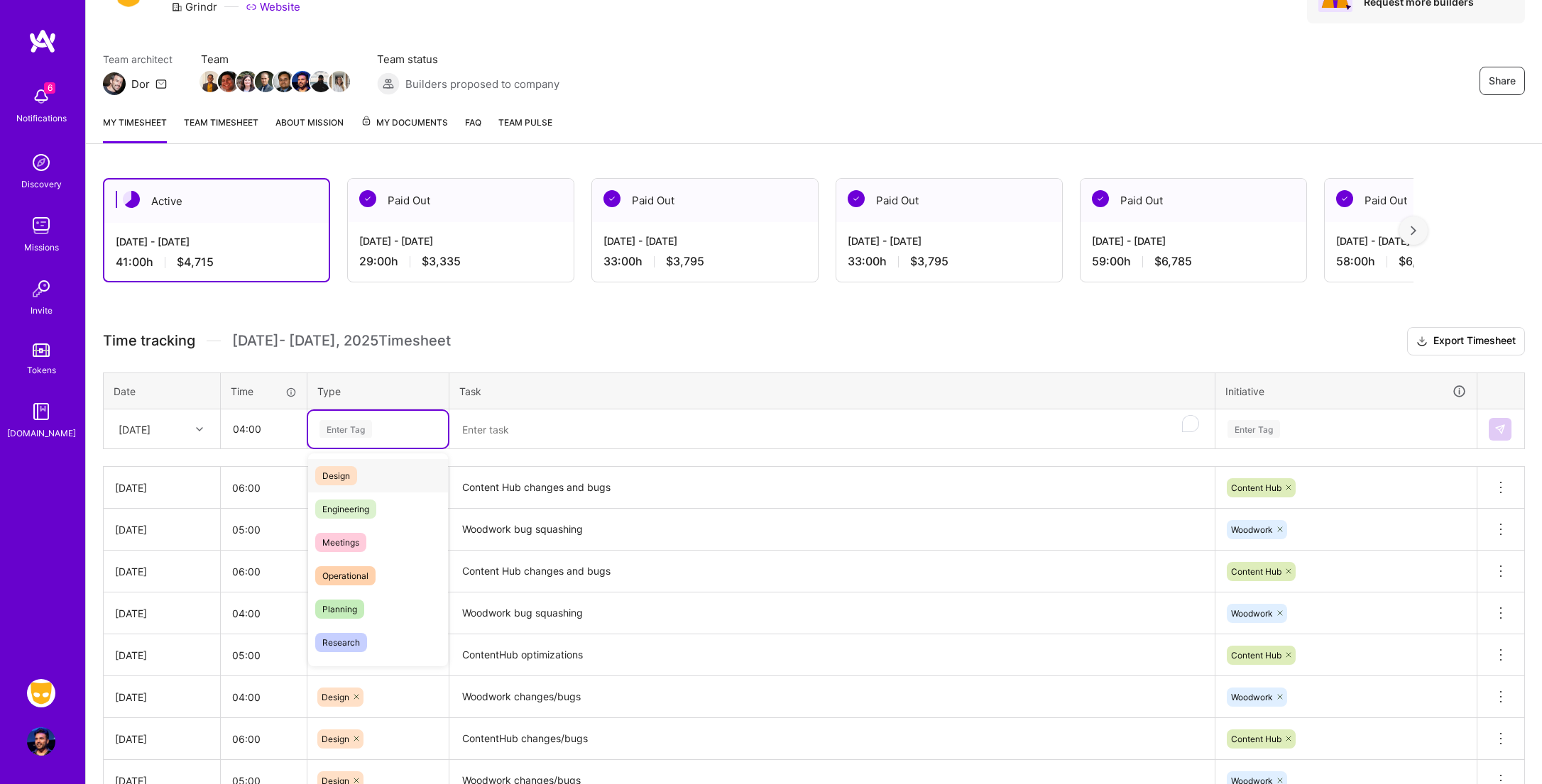
click at [370, 479] on div "Design" at bounding box center [377, 475] width 140 height 33
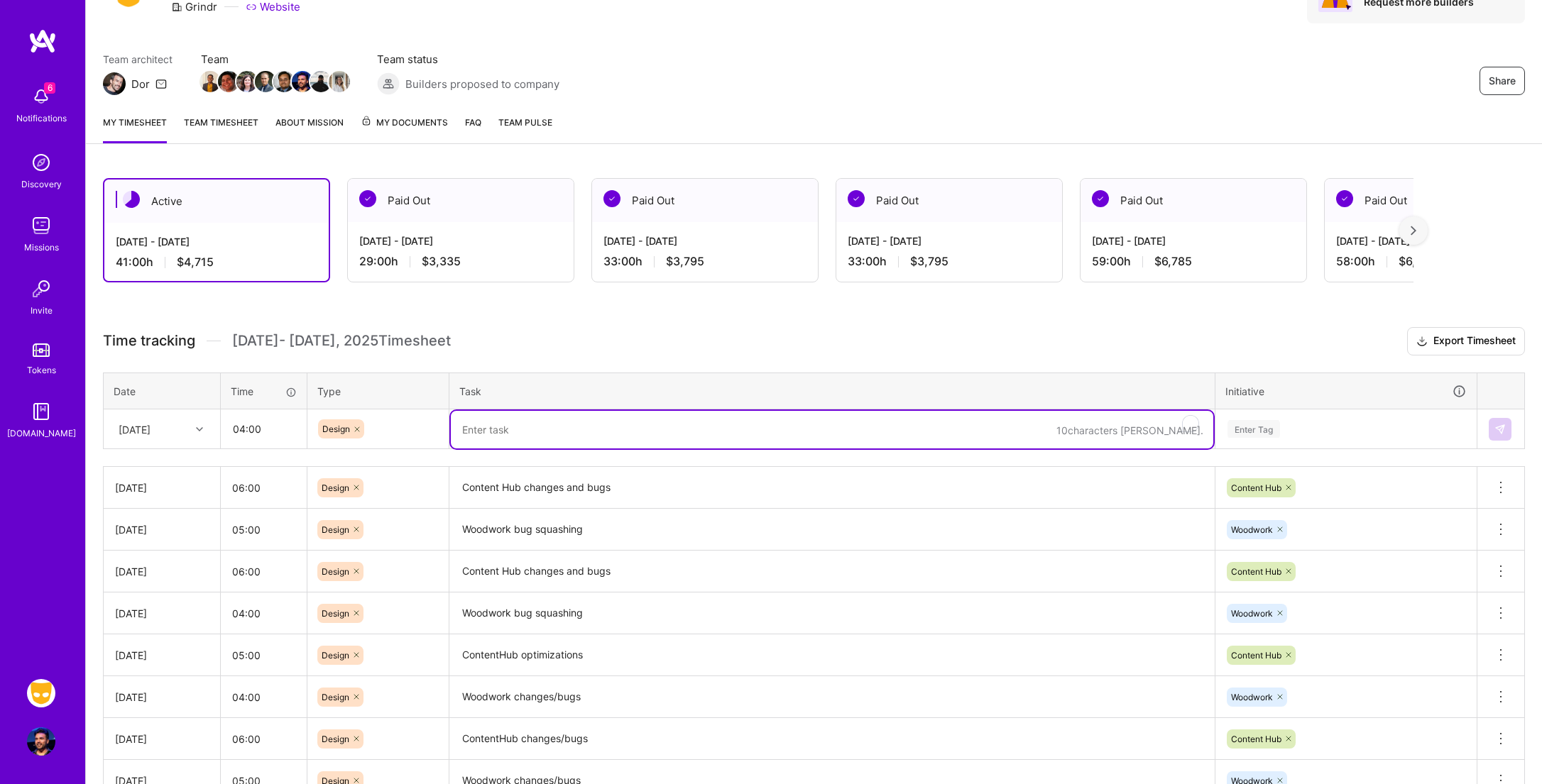
click at [530, 432] on textarea "To enrich screen reader interactions, please activate Accessibility in Grammarl…" at bounding box center [832, 429] width 762 height 38
type textarea "Woodwork bug squashing"
click at [1277, 420] on div "Enter Tag" at bounding box center [1254, 429] width 52 height 22
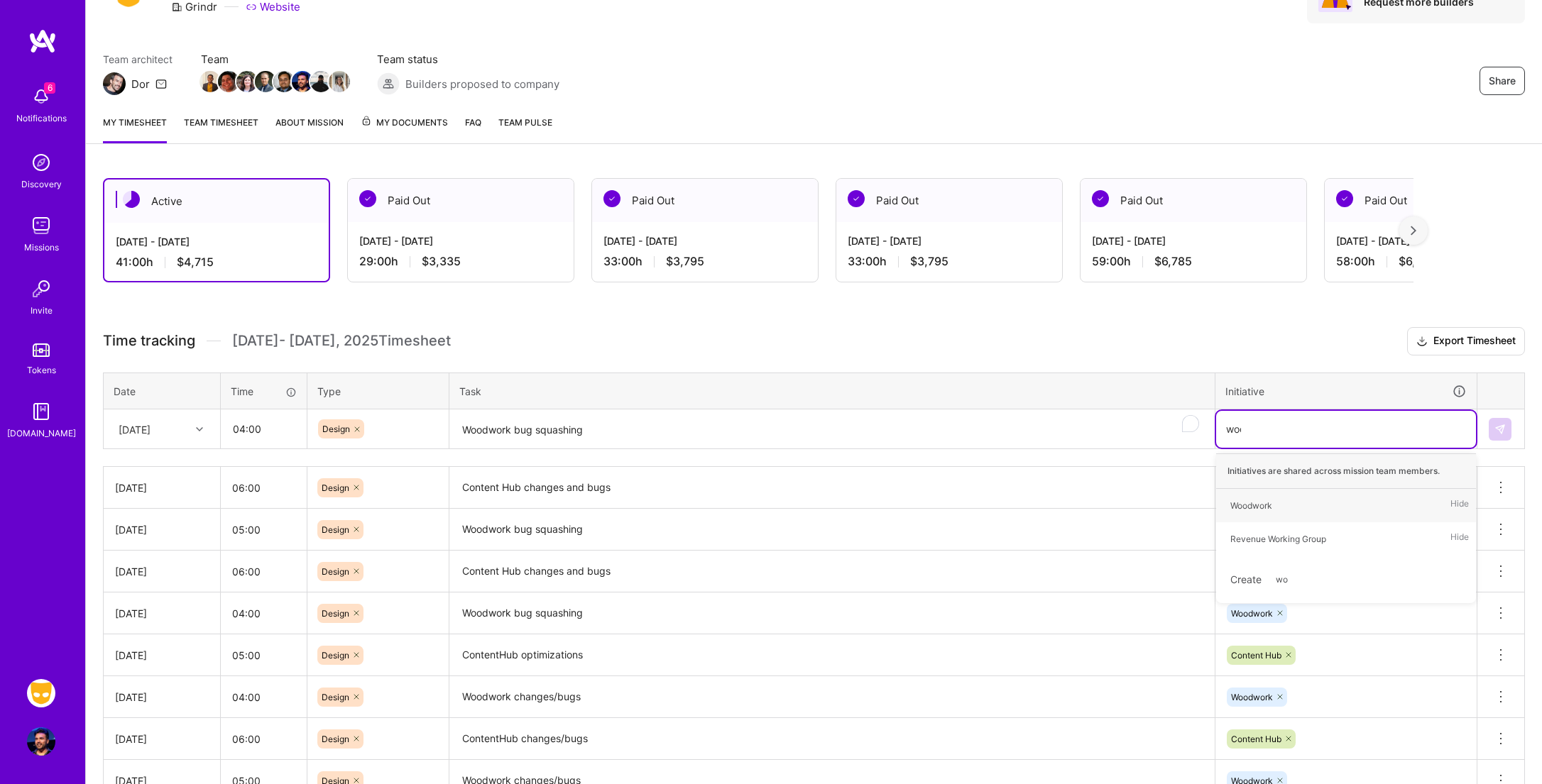
type input "wood"
click at [1270, 513] on span "Woodwork" at bounding box center [1251, 505] width 56 height 19
click at [1502, 432] on img at bounding box center [1500, 429] width 12 height 12
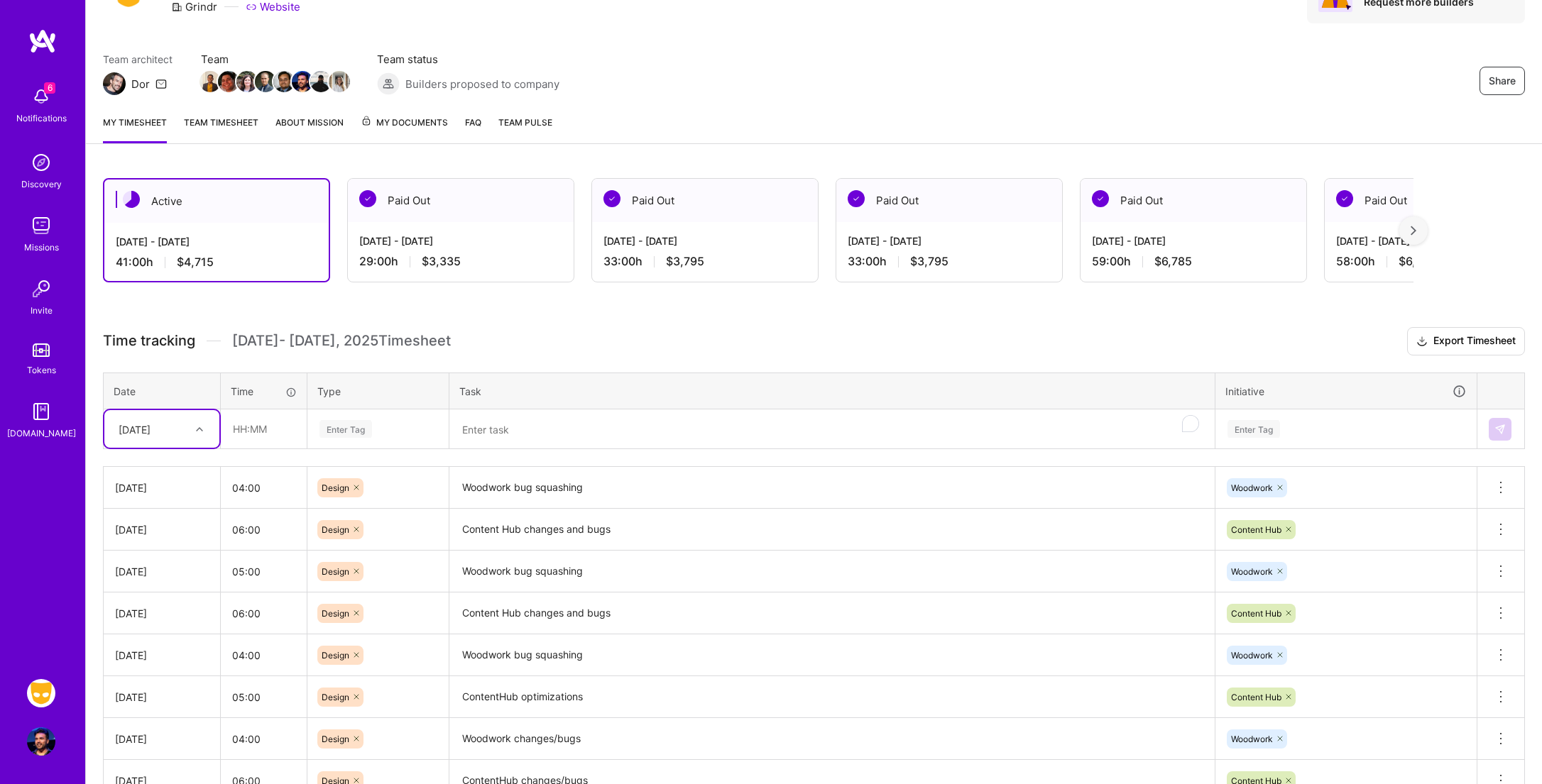
click at [206, 428] on div at bounding box center [201, 429] width 22 height 19
click at [168, 644] on div "[DATE]" at bounding box center [161, 650] width 115 height 26
click at [276, 436] on input "text" at bounding box center [264, 429] width 85 height 38
click at [361, 438] on div "Enter Tag" at bounding box center [346, 429] width 52 height 22
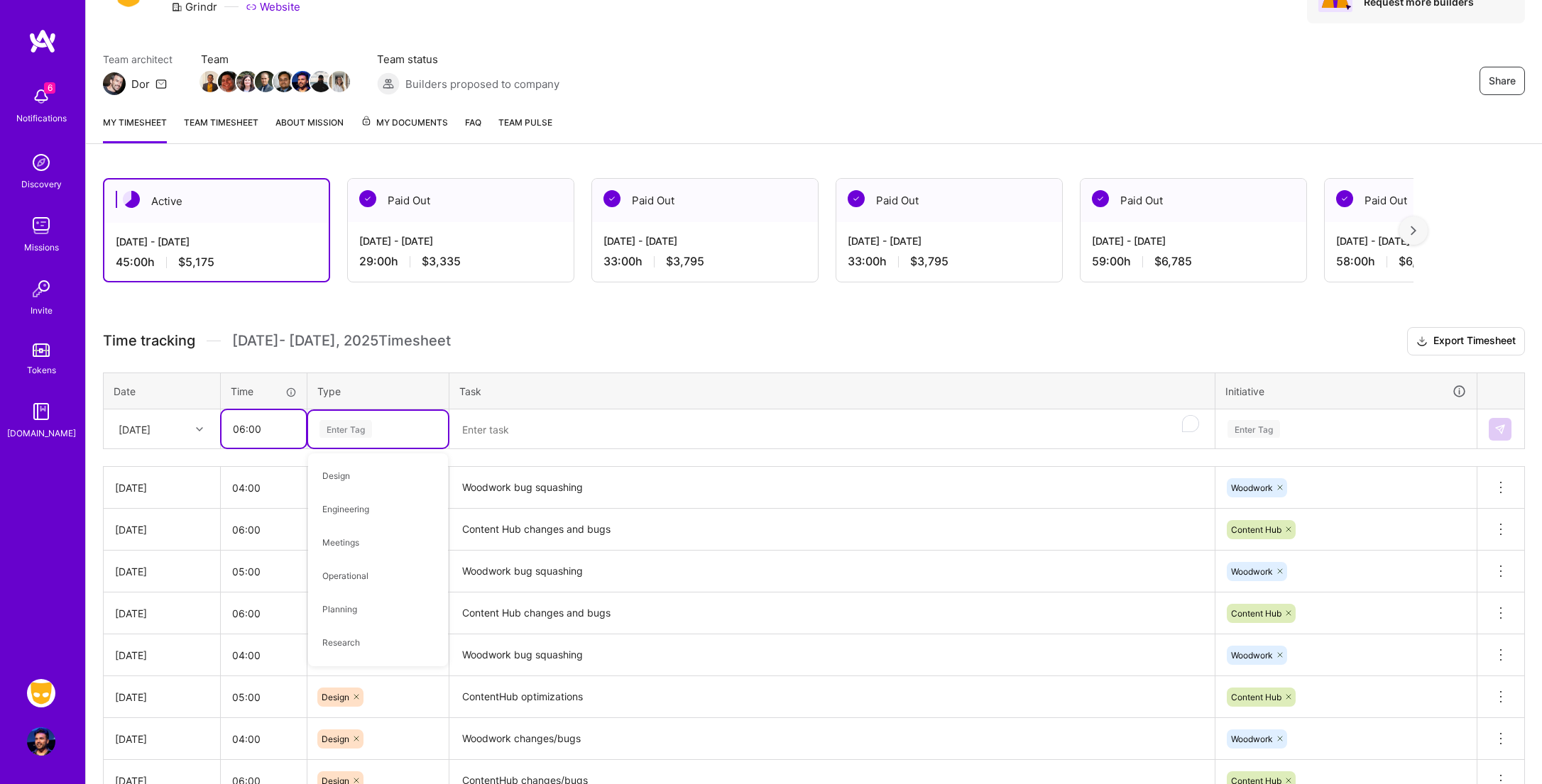
click at [270, 436] on input "06:00" at bounding box center [264, 429] width 85 height 38
click at [270, 430] on input "06:00" at bounding box center [264, 429] width 85 height 38
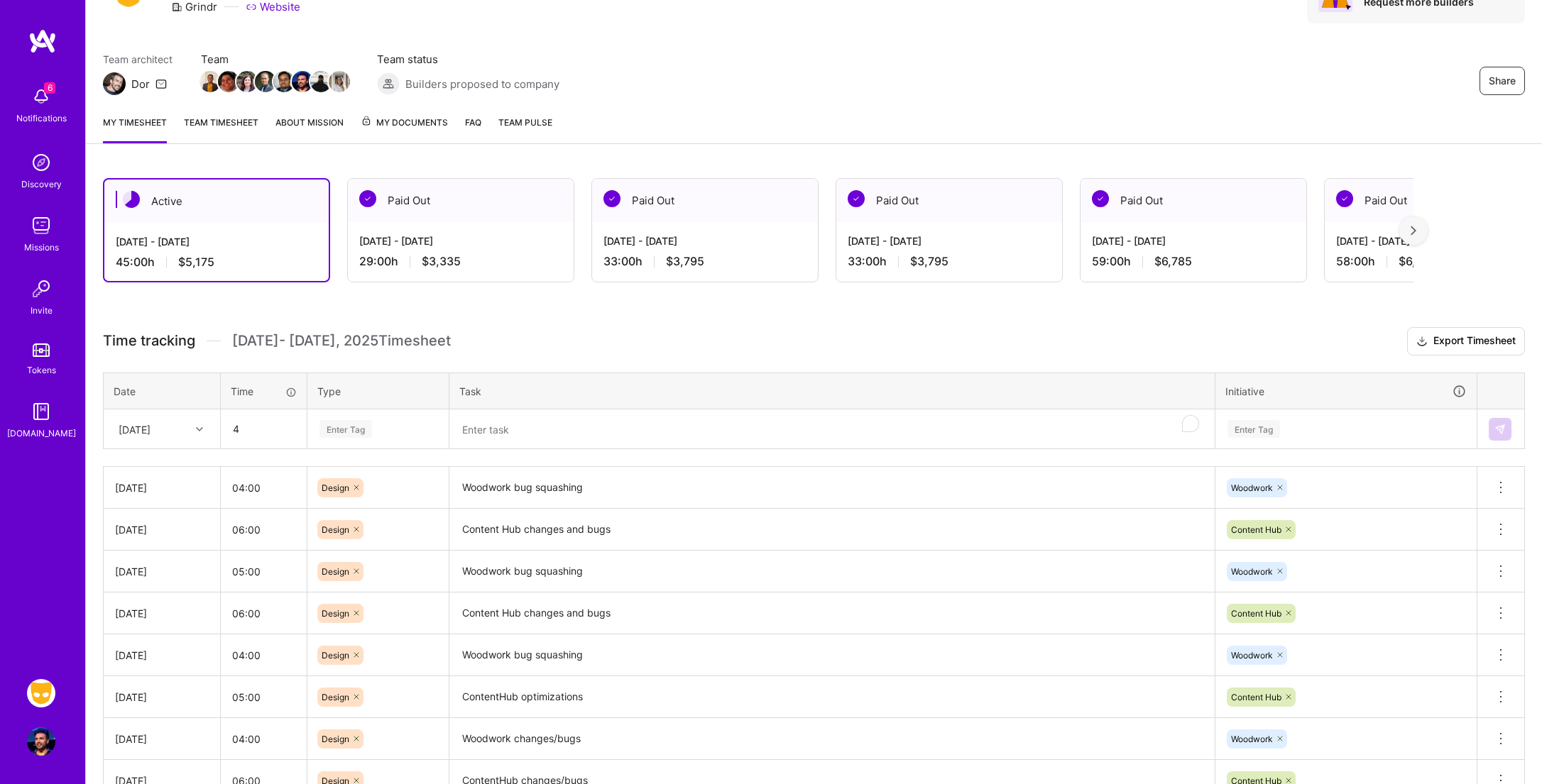
type input "04:00"
click at [363, 426] on div "Enter Tag" at bounding box center [346, 429] width 52 height 22
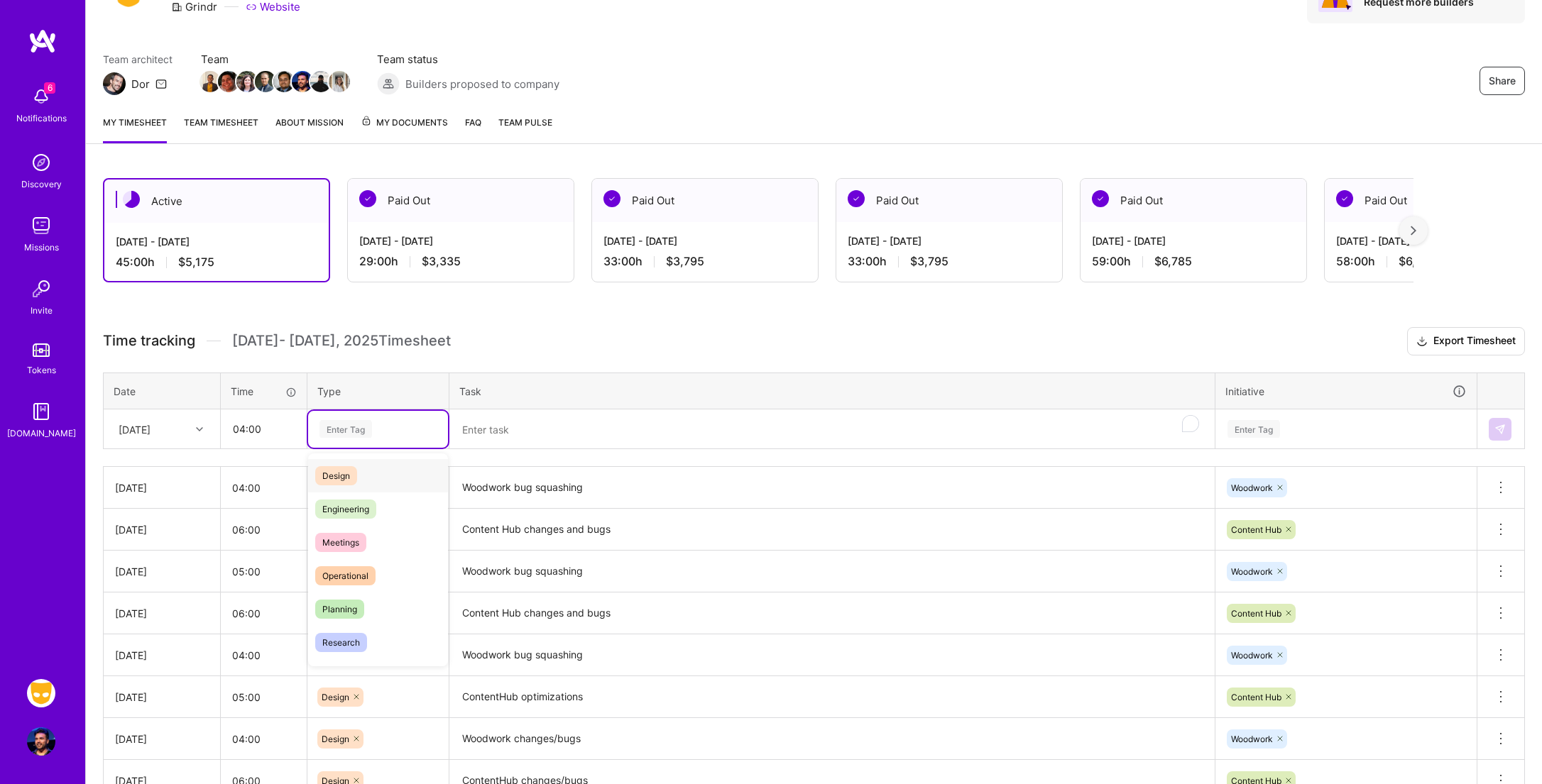
click at [376, 463] on div "Design" at bounding box center [377, 475] width 140 height 33
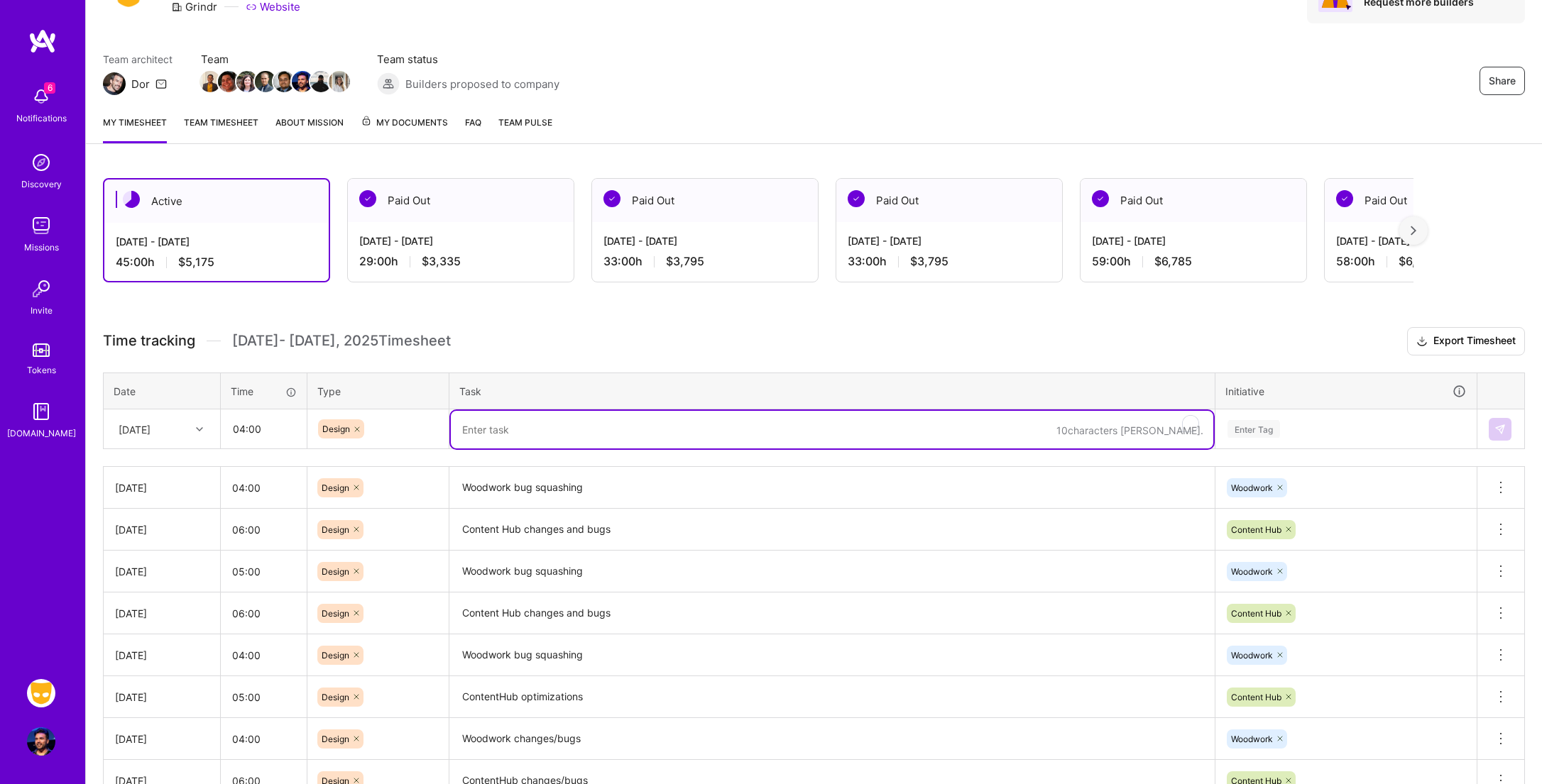
click at [506, 429] on textarea "To enrich screen reader interactions, please activate Accessibility in Grammarl…" at bounding box center [832, 429] width 762 height 38
paste textarea "Content Hub changes and bugs"
type textarea "Content Hub changes and bugs"
click at [281, 435] on input "04:00" at bounding box center [264, 429] width 85 height 38
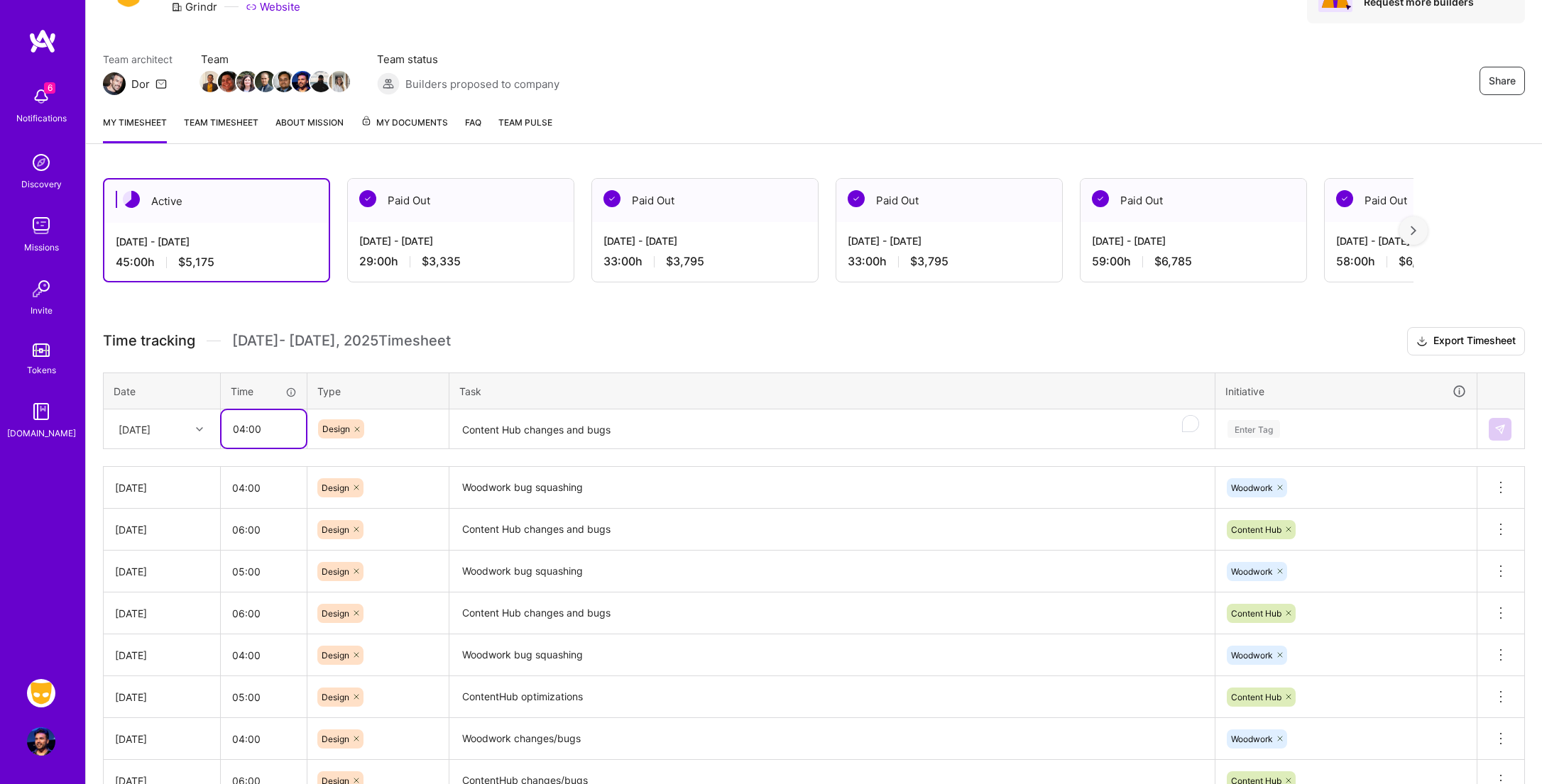
click at [281, 435] on input "04:00" at bounding box center [264, 429] width 85 height 38
type input "06:00"
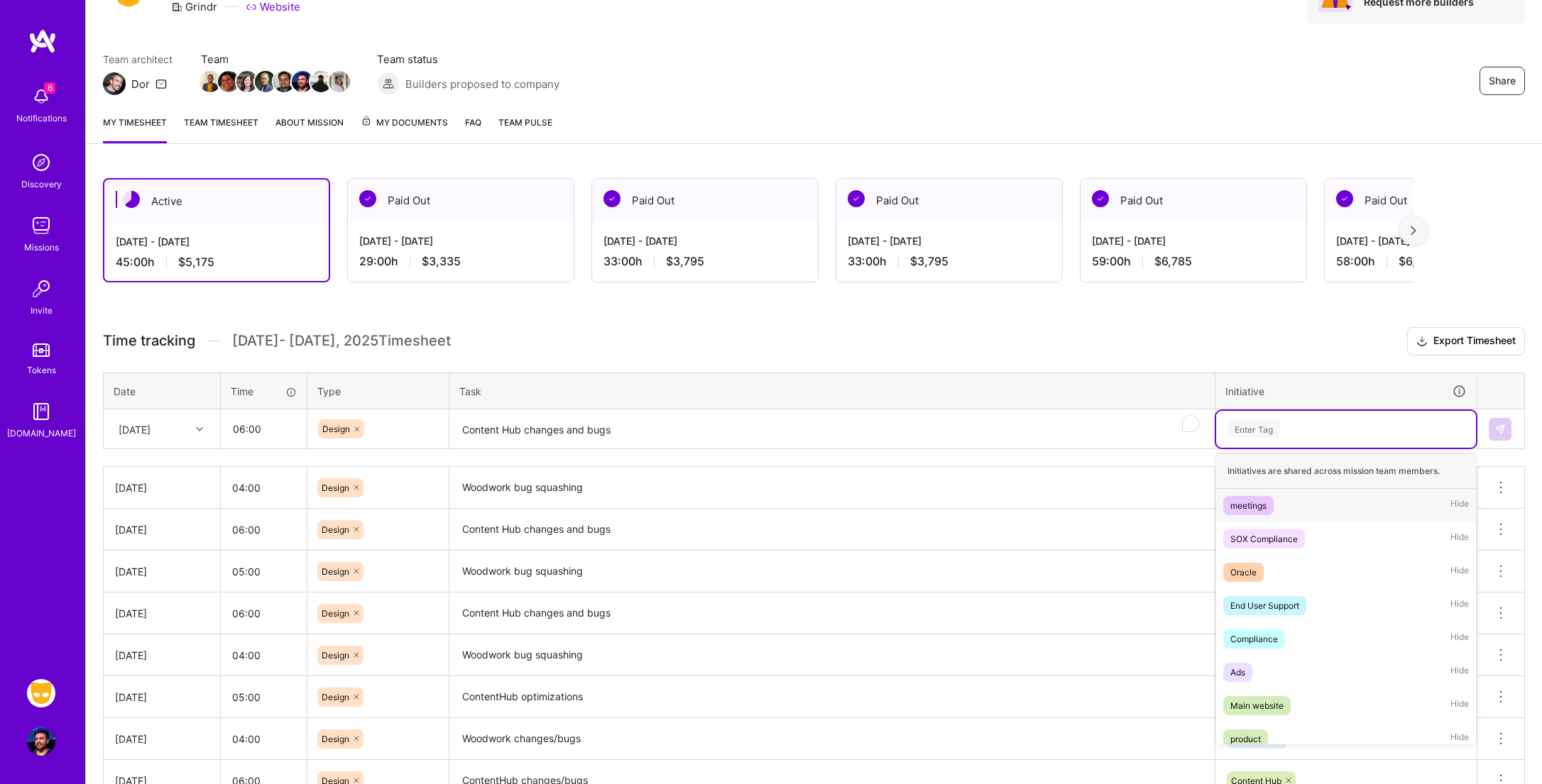
click at [1298, 435] on div "Enter Tag" at bounding box center [1345, 429] width 240 height 18
type input "Cont"
click at [1293, 512] on div "Content Hub Hide" at bounding box center [1346, 505] width 260 height 33
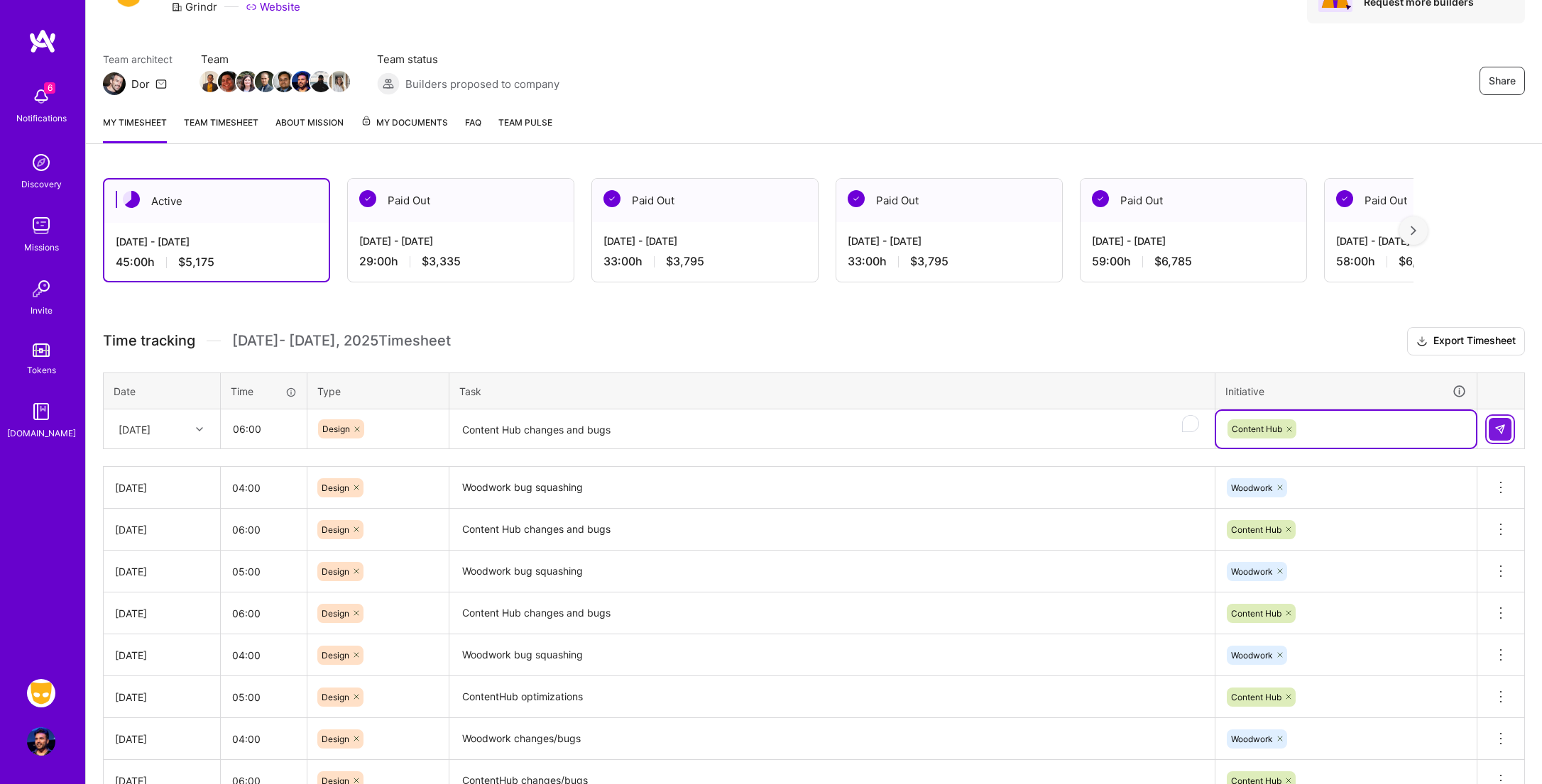
click at [1496, 428] on img at bounding box center [1500, 429] width 12 height 12
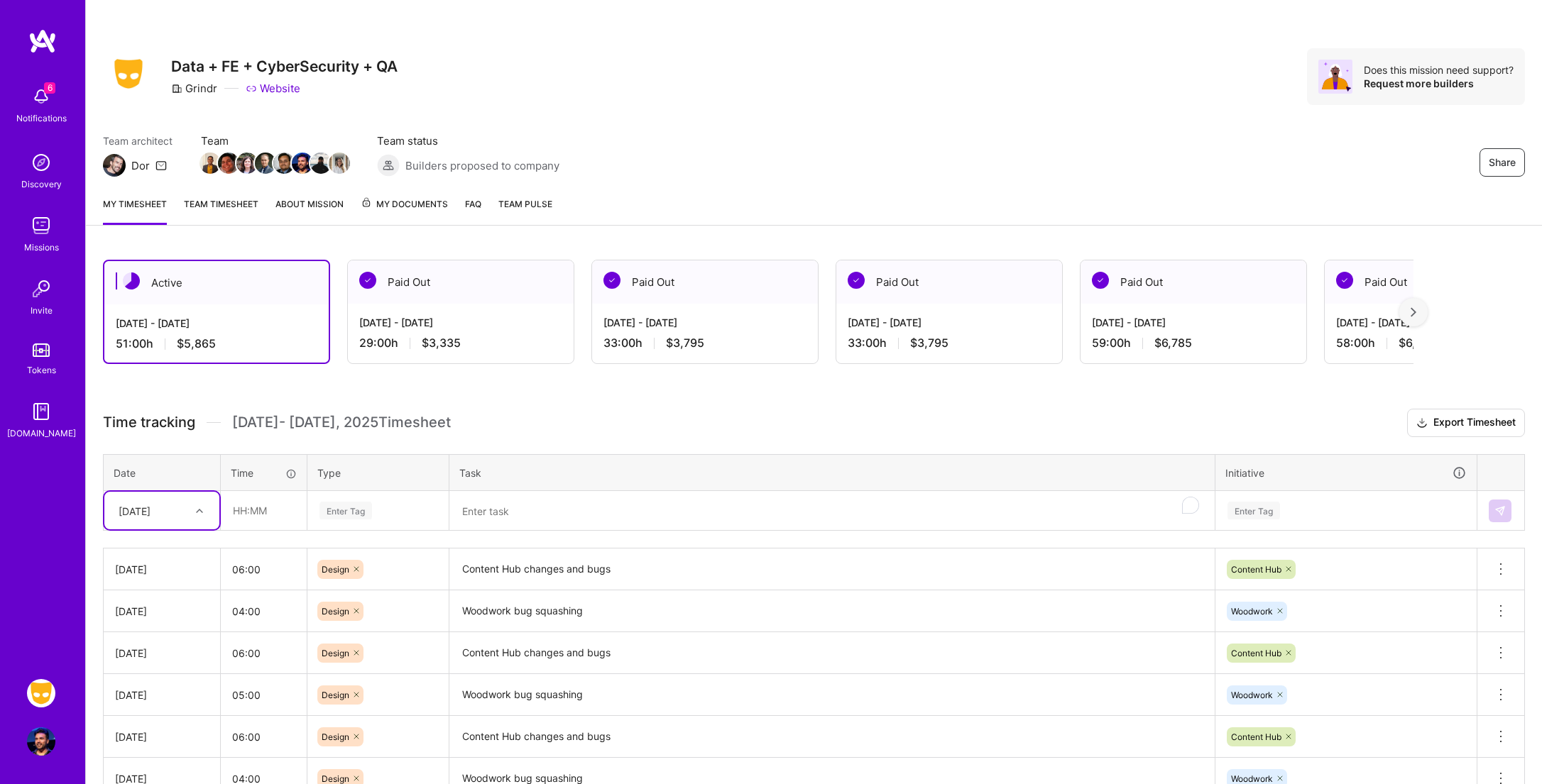
scroll to position [0, 0]
